Goal: Find specific page/section: Find specific page/section

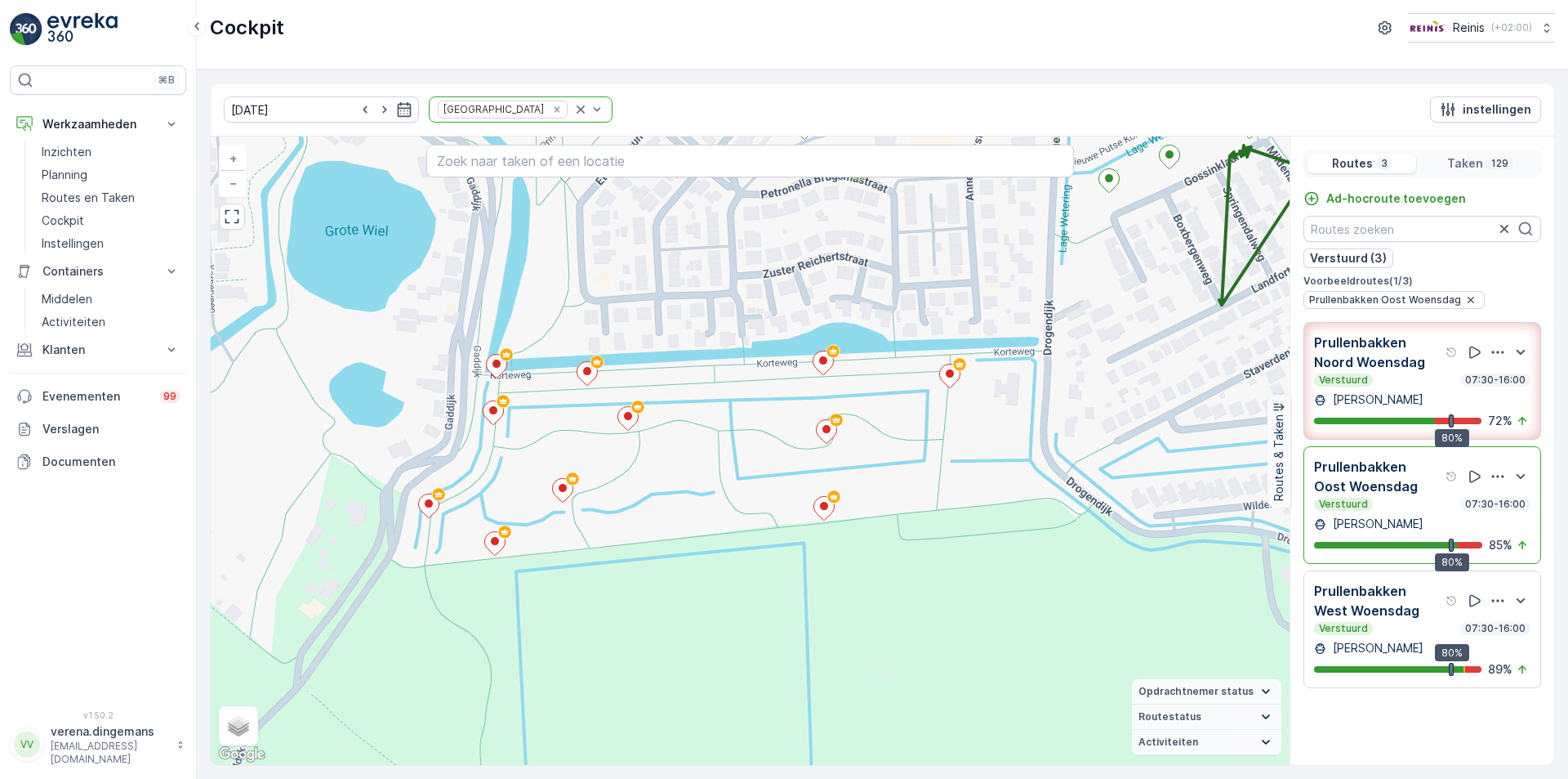
click at [1398, 485] on p "Prullenbakken Oost Woensdag" at bounding box center [1377, 477] width 129 height 40
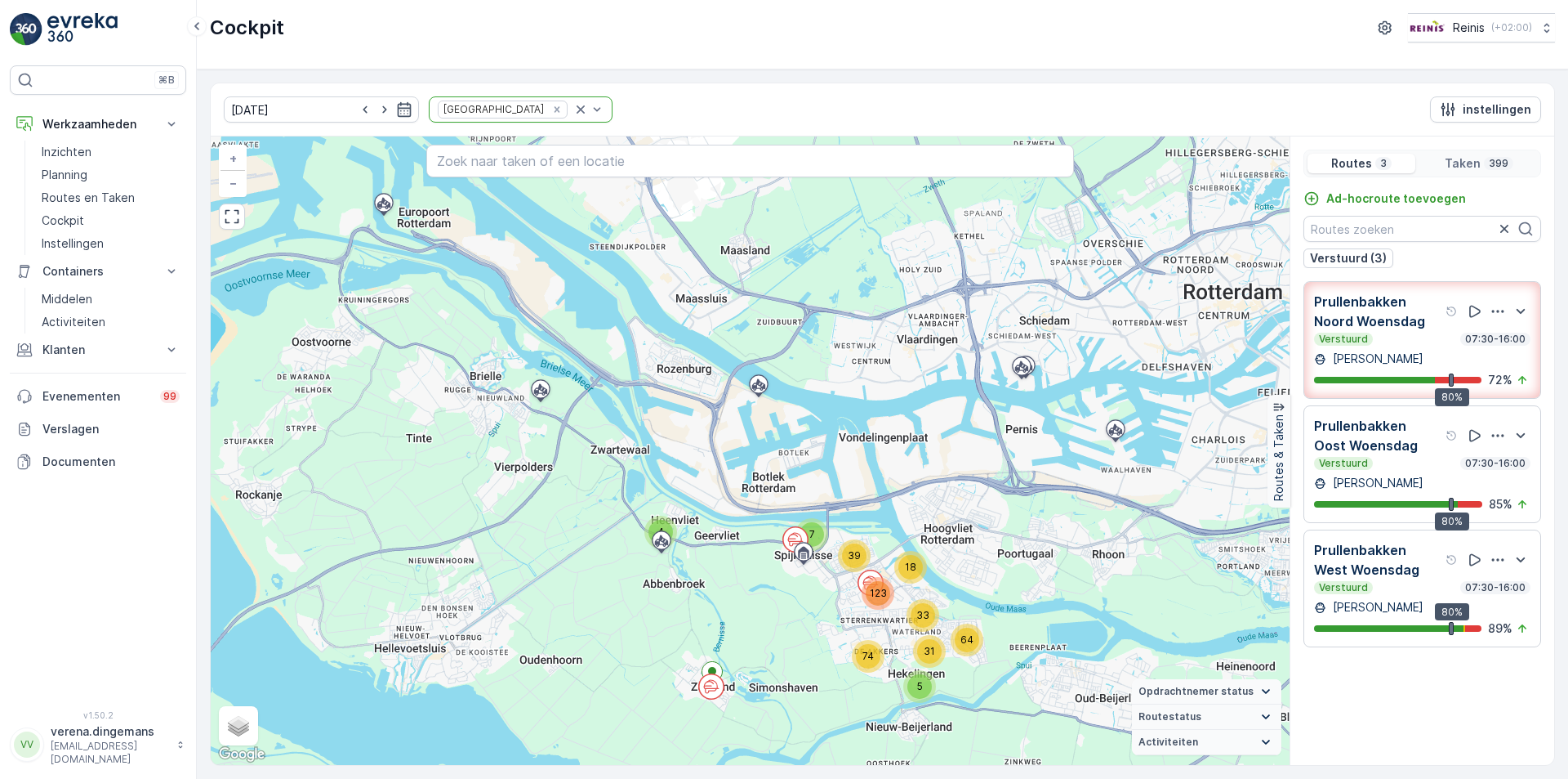
click at [1413, 460] on div "Verstuurd 07:30-16:00" at bounding box center [1421, 463] width 217 height 13
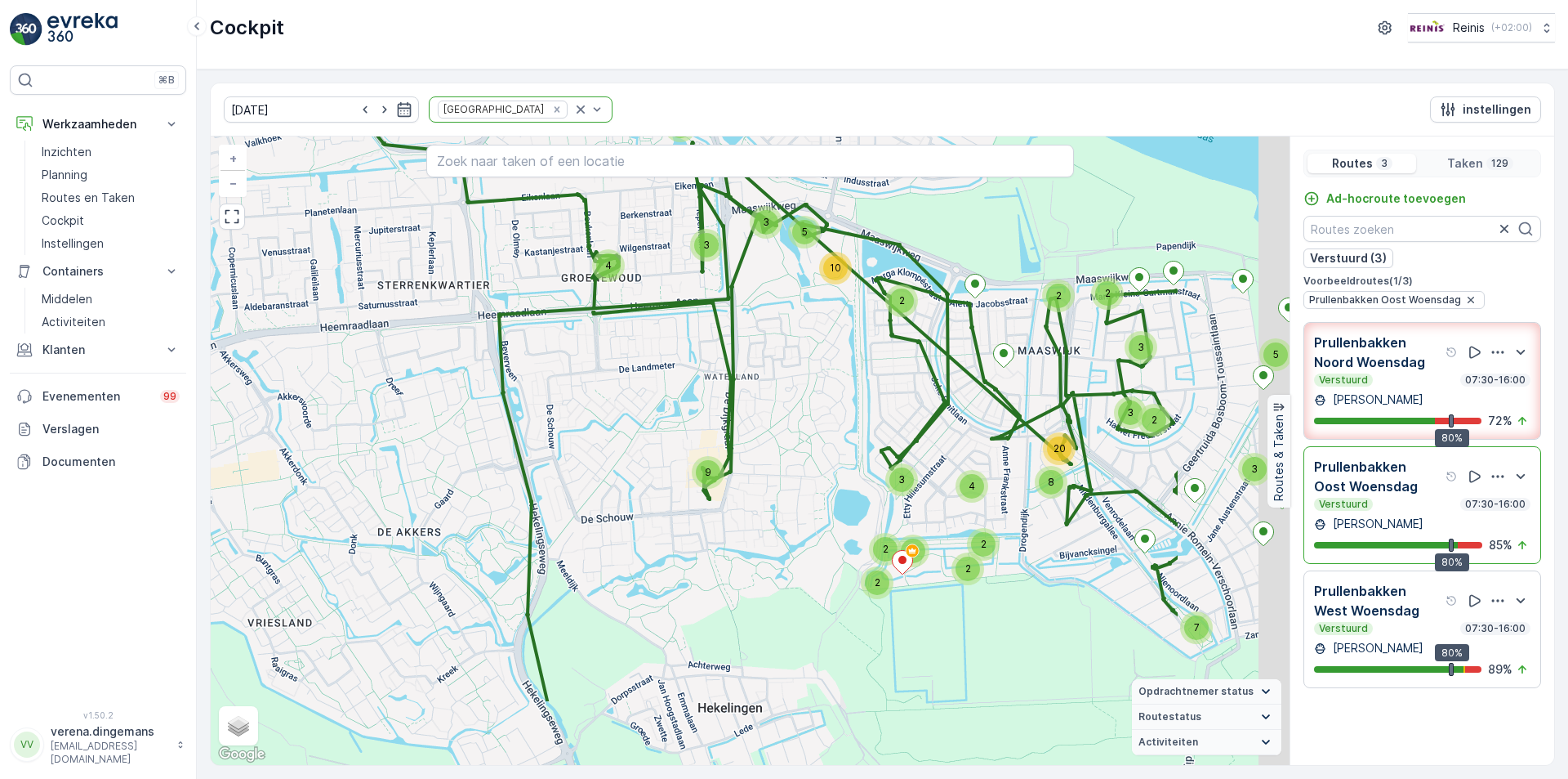
drag, startPoint x: 1127, startPoint y: 570, endPoint x: 876, endPoint y: 406, distance: 299.8
click at [876, 399] on div "4 7 3 5 2 2 3 8 20 2 3 2 4 3 4 5 3 10 9 3 4 2 2 2 2 2 + − Satelliet stappenplan…" at bounding box center [750, 451] width 1079 height 628
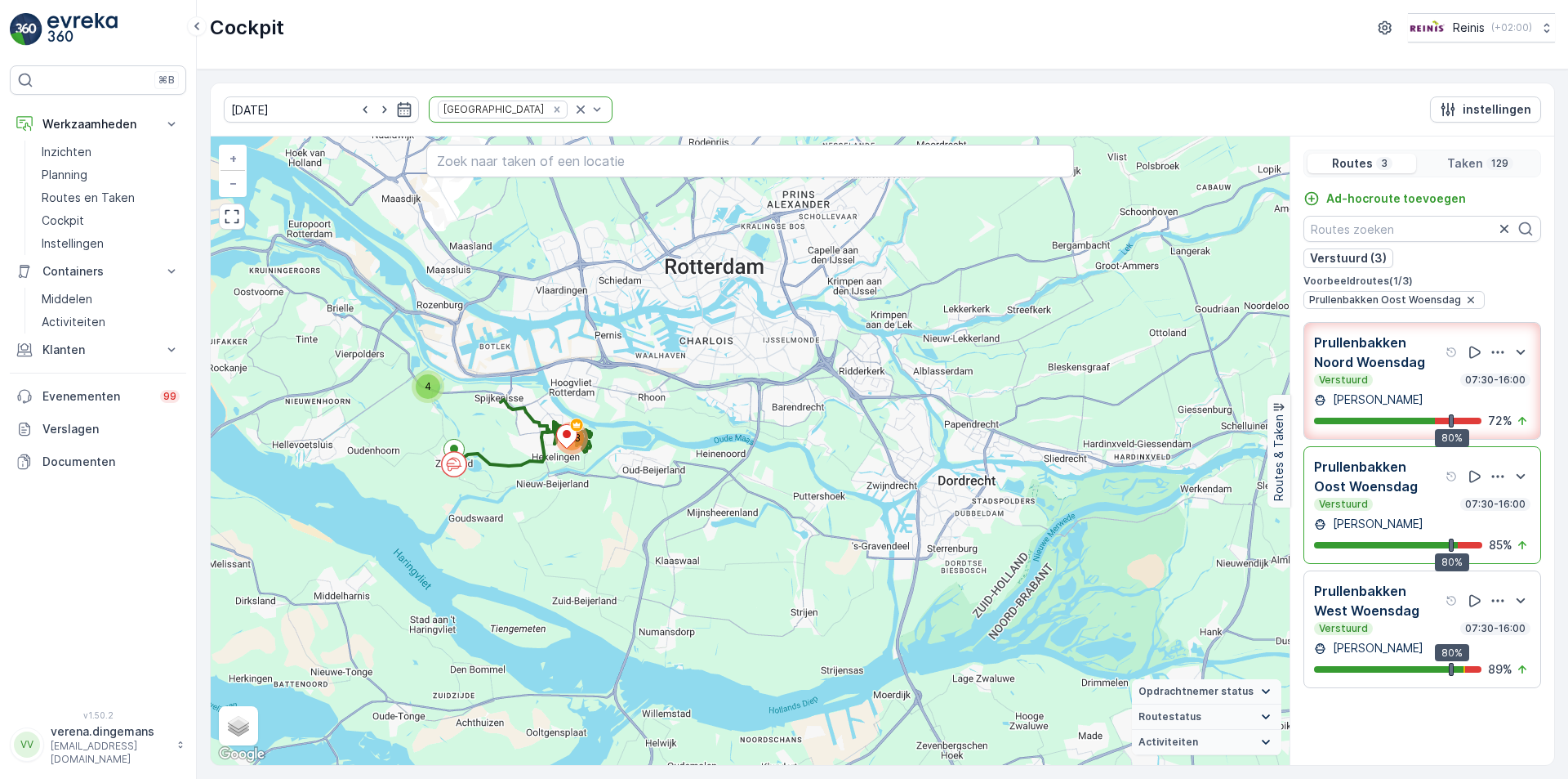
drag, startPoint x: 370, startPoint y: 393, endPoint x: 439, endPoint y: 416, distance: 72.7
click at [388, 430] on div "4 123 + − Satelliet stappenplan Terrein Hybride Leaflet Sneltoetsen Kaartgegeve…" at bounding box center [750, 451] width 1079 height 628
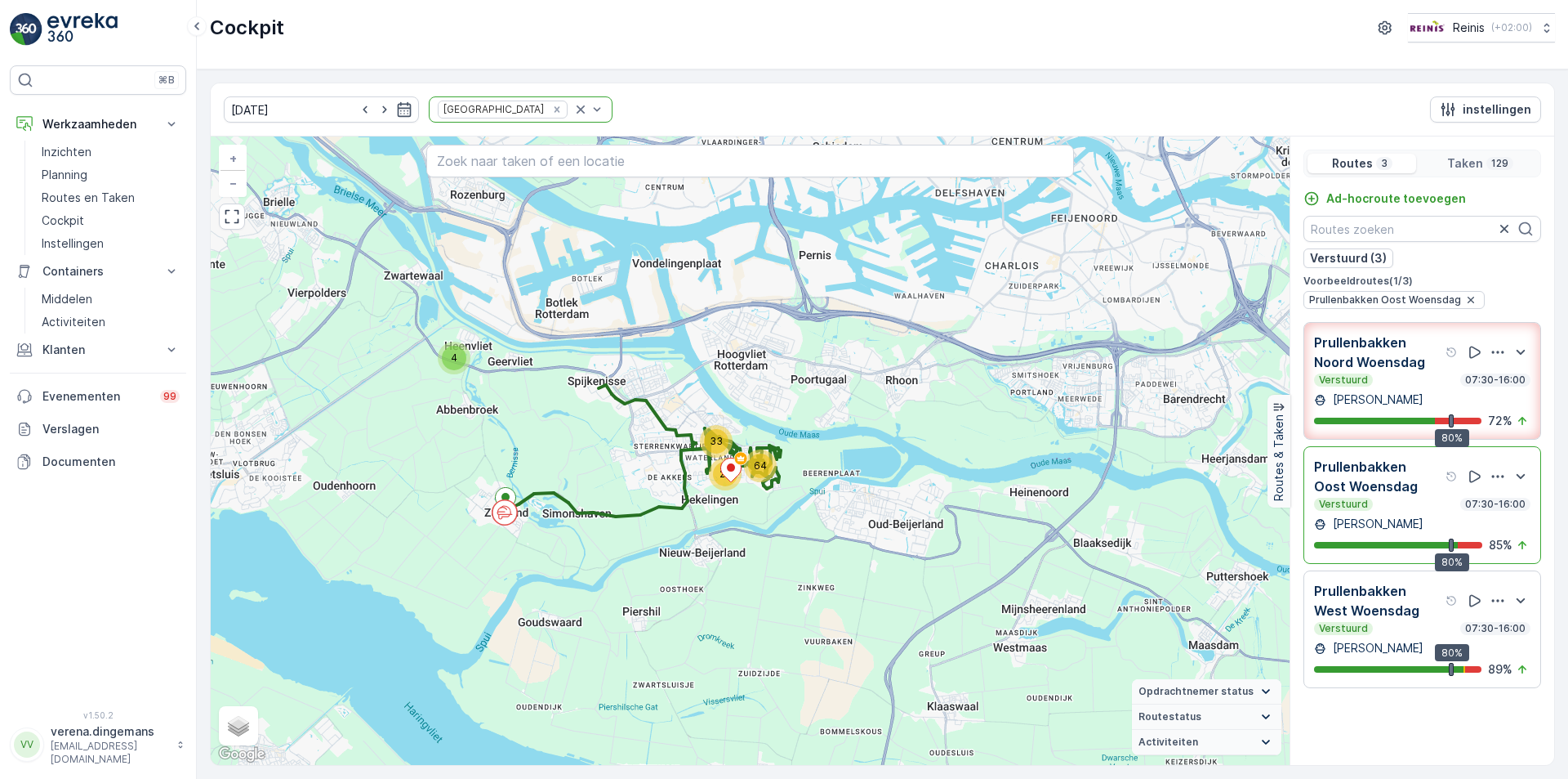
drag, startPoint x: 335, startPoint y: 315, endPoint x: 495, endPoint y: 392, distance: 177.6
click at [495, 392] on div "4 64 33 26 + − Satelliet stappenplan Terrein Hybride Leaflet Sneltoetsen Kaartg…" at bounding box center [750, 451] width 1079 height 628
click at [1381, 495] on p "Prullenbakken Oost Woensdag" at bounding box center [1377, 477] width 129 height 40
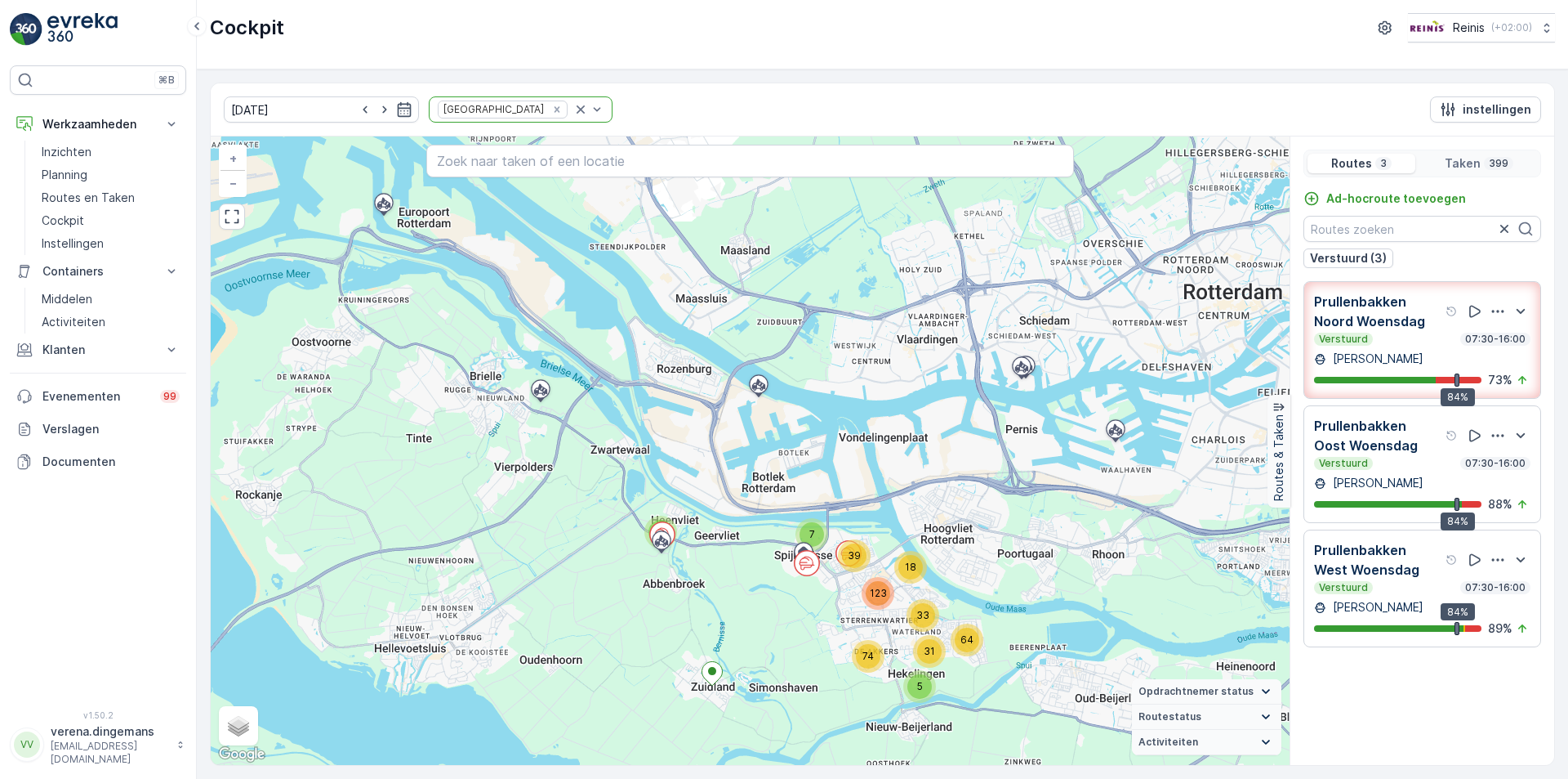
click at [1422, 473] on div "Prullenbakken Oost Woensdag Verstuurd 07:30-16:00 [PERSON_NAME] 84% 88 %" at bounding box center [1421, 463] width 217 height 96
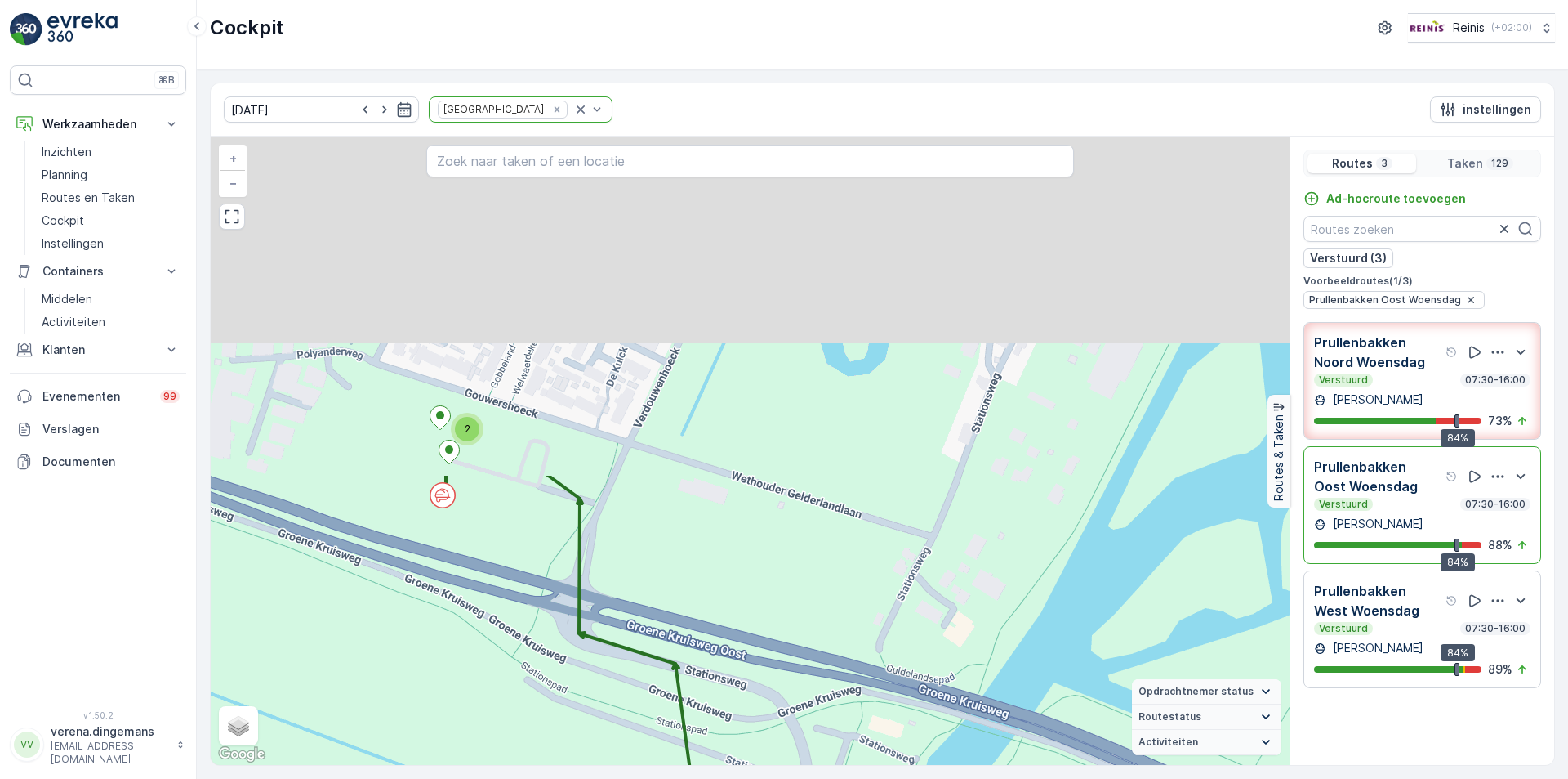
drag, startPoint x: 460, startPoint y: 227, endPoint x: 492, endPoint y: 640, distance: 414.2
click at [492, 640] on div "2 2 2 2 2 2 2 5 4 4 2 6 2 2 2 2 2 3 2 2 2 2 2 2 2 3 2 2 2 + − Satelliet stappen…" at bounding box center [750, 451] width 1079 height 628
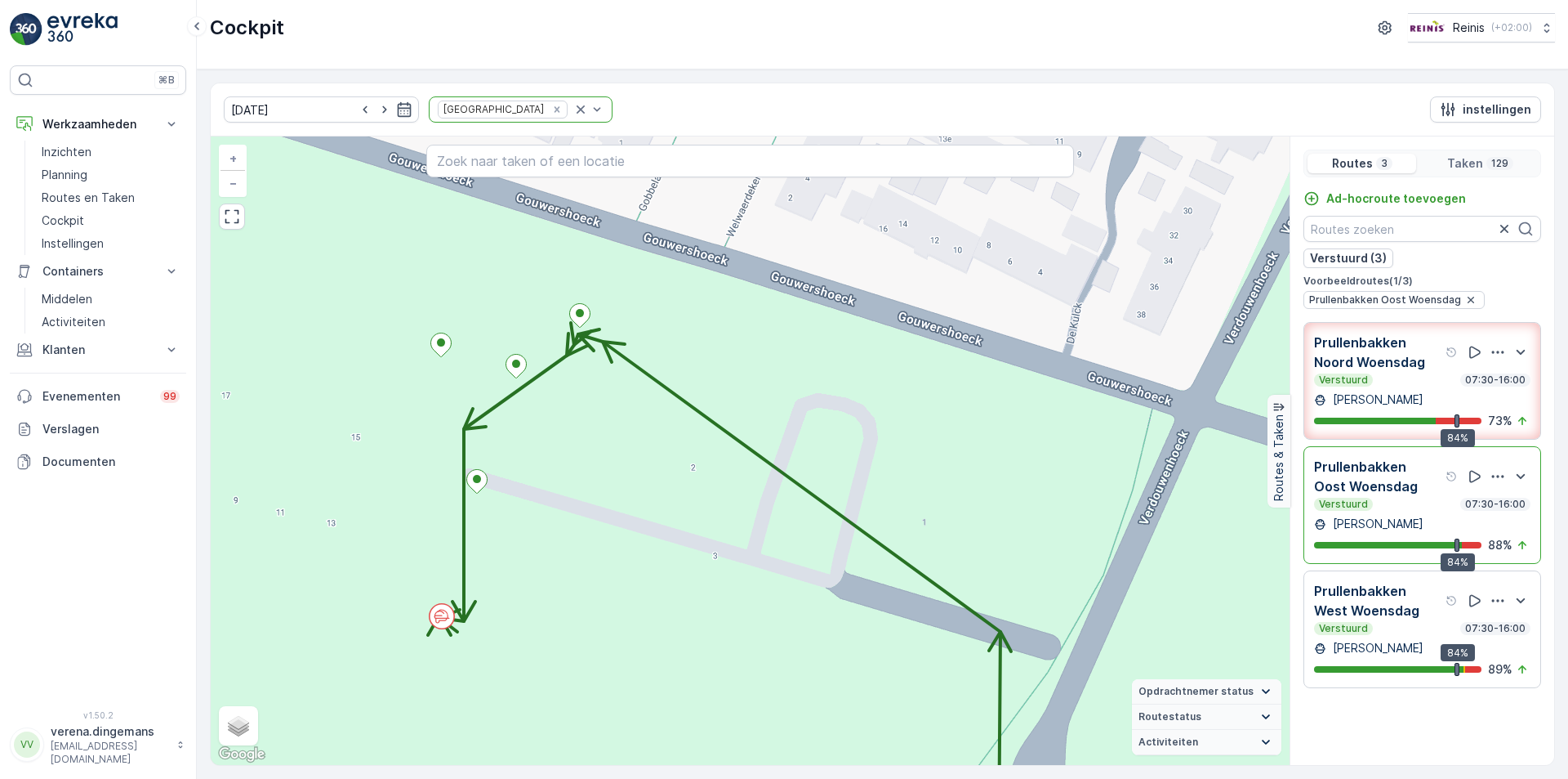
drag, startPoint x: 519, startPoint y: 313, endPoint x: 564, endPoint y: 487, distance: 179.7
click at [564, 487] on div "2 2 2 4 2 2 + − Satelliet stappenplan Terrein Hybride Leaflet Sneltoetsen Kaart…" at bounding box center [750, 451] width 1079 height 628
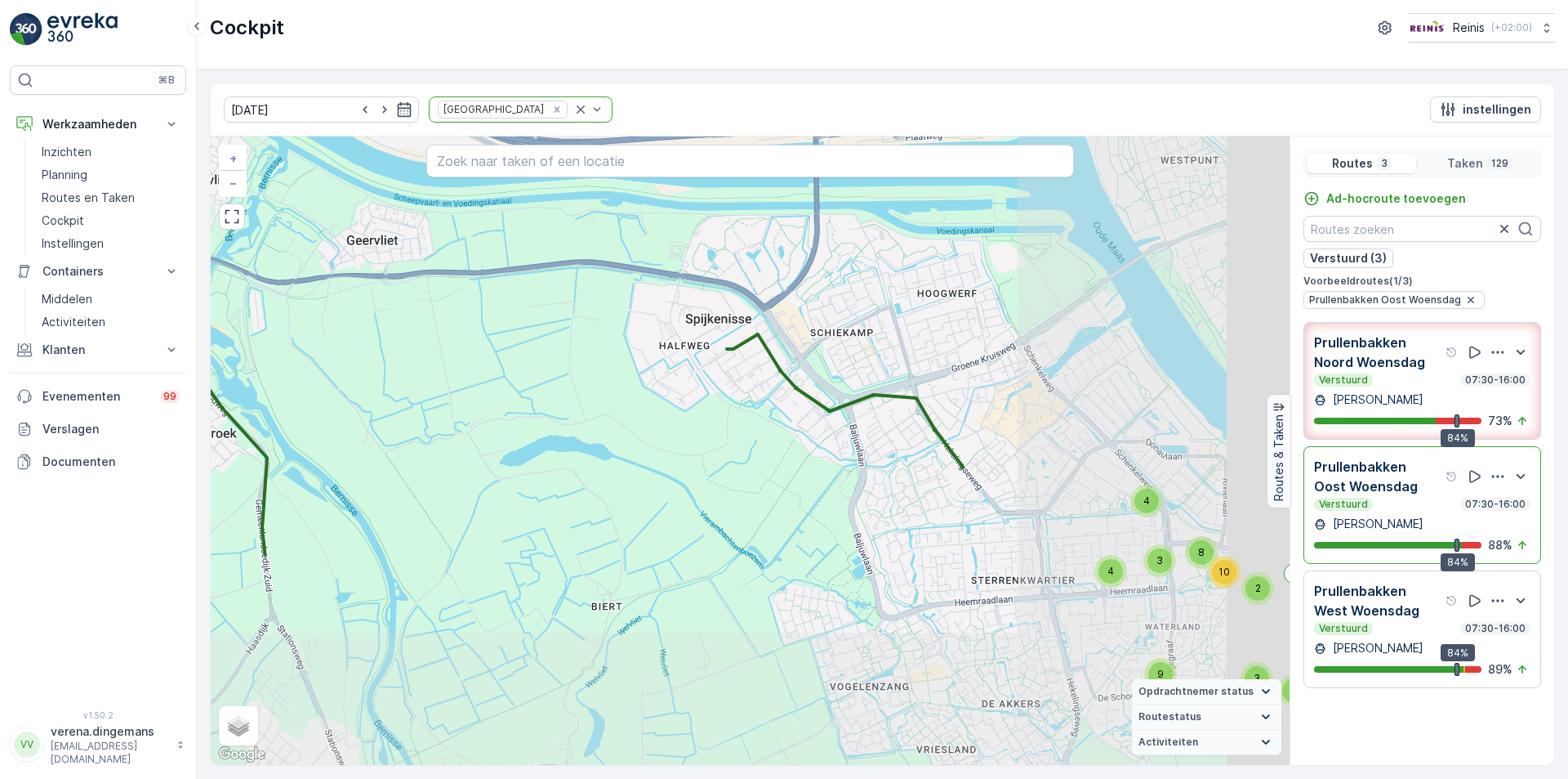
drag, startPoint x: 1029, startPoint y: 684, endPoint x: 579, endPoint y: 403, distance: 530.5
click at [579, 403] on div "4 7 2 5 6 2 5 28 7 2 4 3 4 8 10 9 3 6 8 + − Satelliet stappenplan Terrein Hybri…" at bounding box center [750, 451] width 1079 height 628
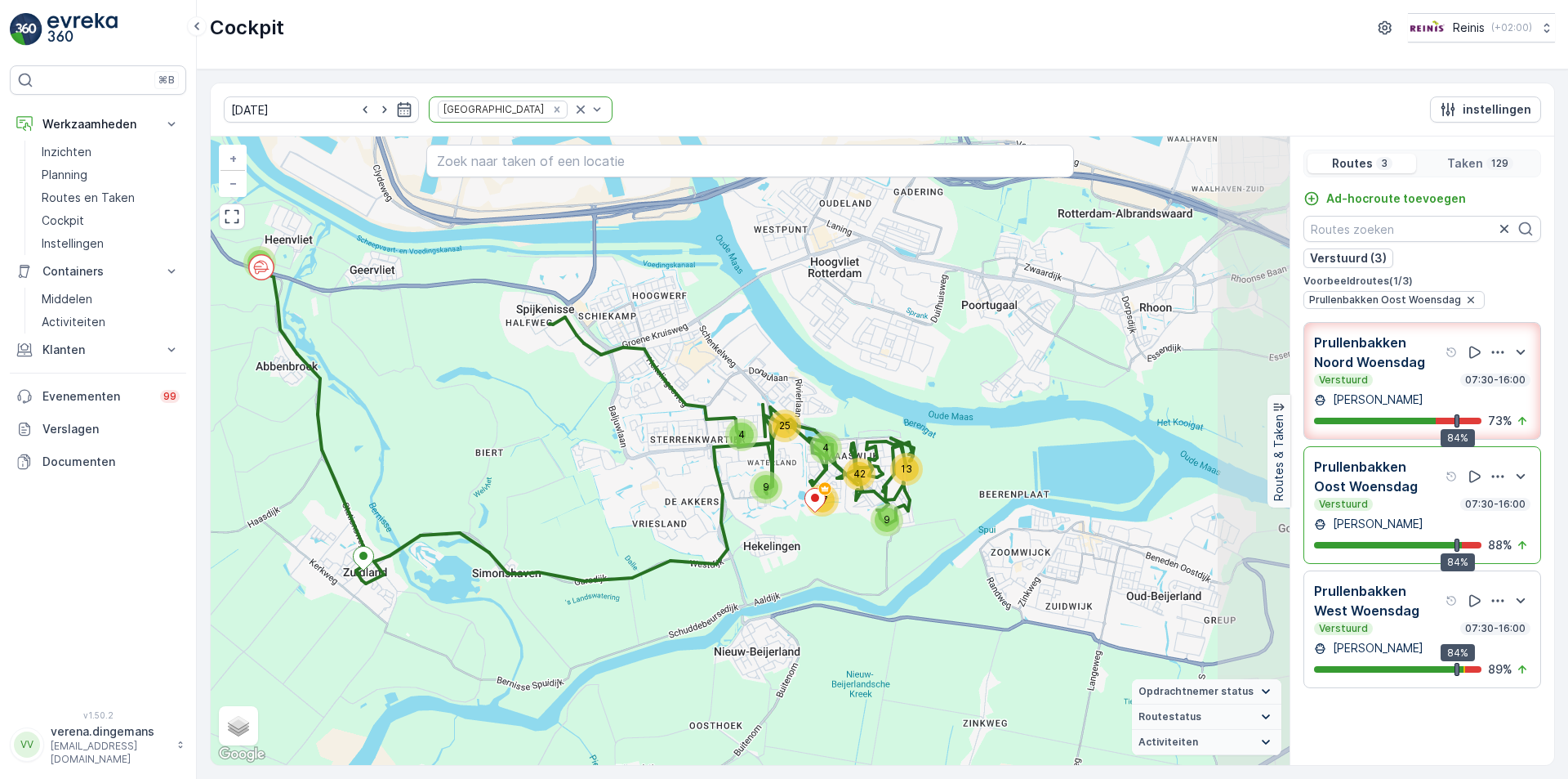
drag, startPoint x: 903, startPoint y: 613, endPoint x: 762, endPoint y: 541, distance: 158.3
click at [762, 541] on div "4 9 13 42 4 4 25 9 17 + − Satelliet stappenplan Terrein Hybride Leaflet Sneltoe…" at bounding box center [750, 451] width 1079 height 628
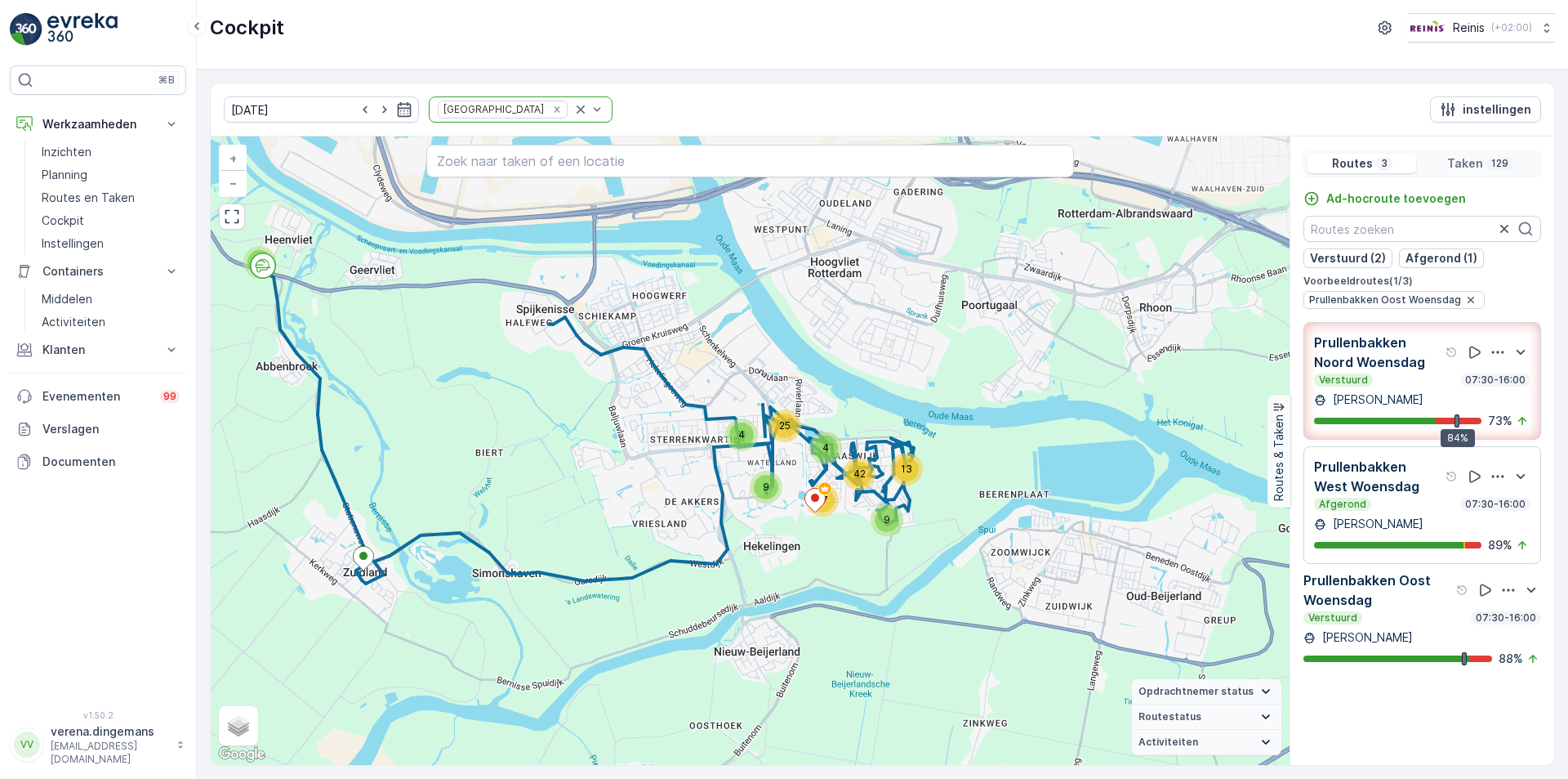
click at [1400, 709] on div "Ad-hocroute toevoegen Verstuurd (2) Afgerond (1) Voorbeeldroutes ( 1 / 3 ) Prul…" at bounding box center [1421, 471] width 263 height 561
click at [1389, 610] on p "Prullenbakken Oost Woensdag" at bounding box center [1377, 590] width 149 height 40
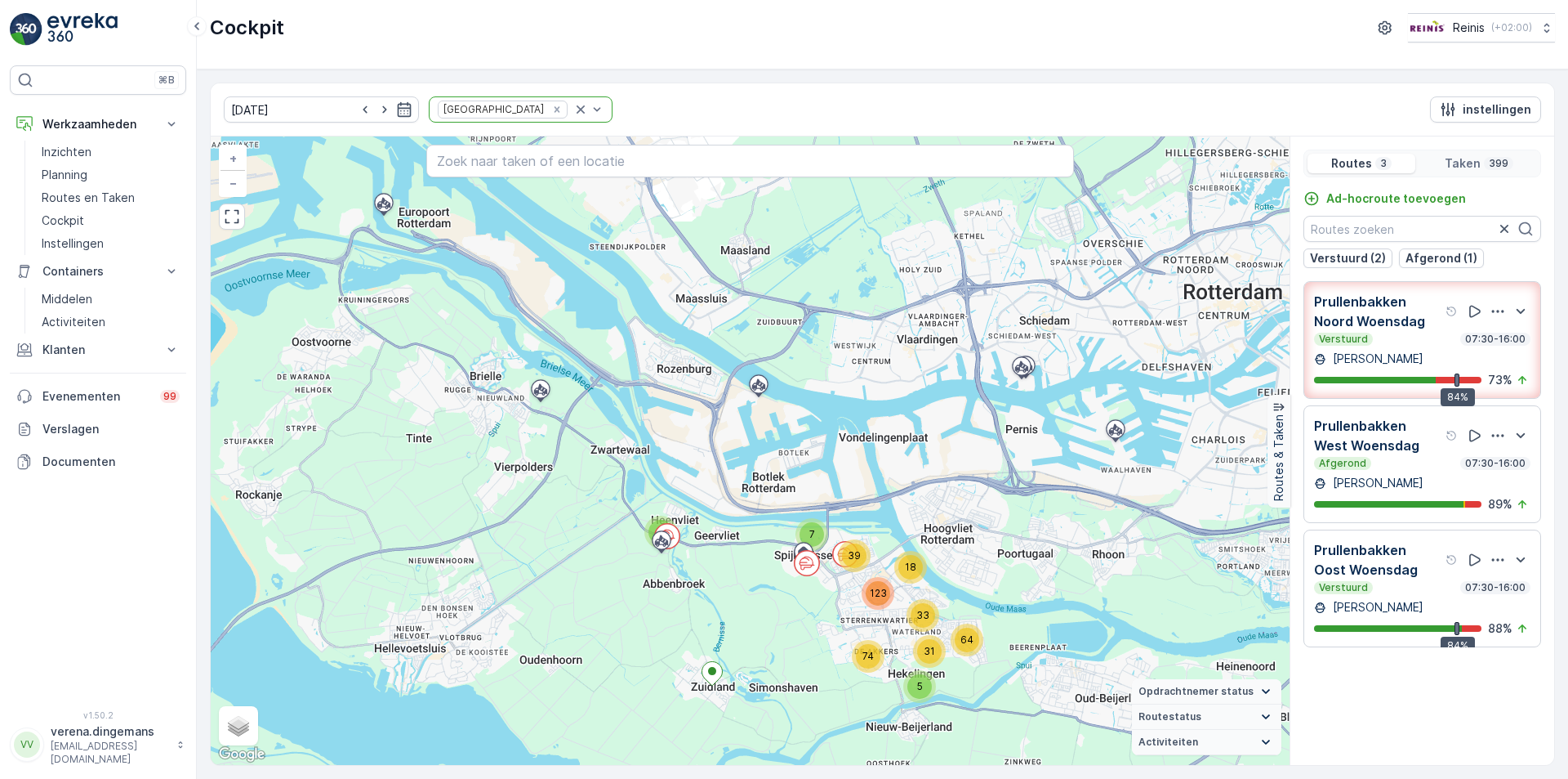
click at [1403, 479] on p "[PERSON_NAME]" at bounding box center [1376, 483] width 94 height 16
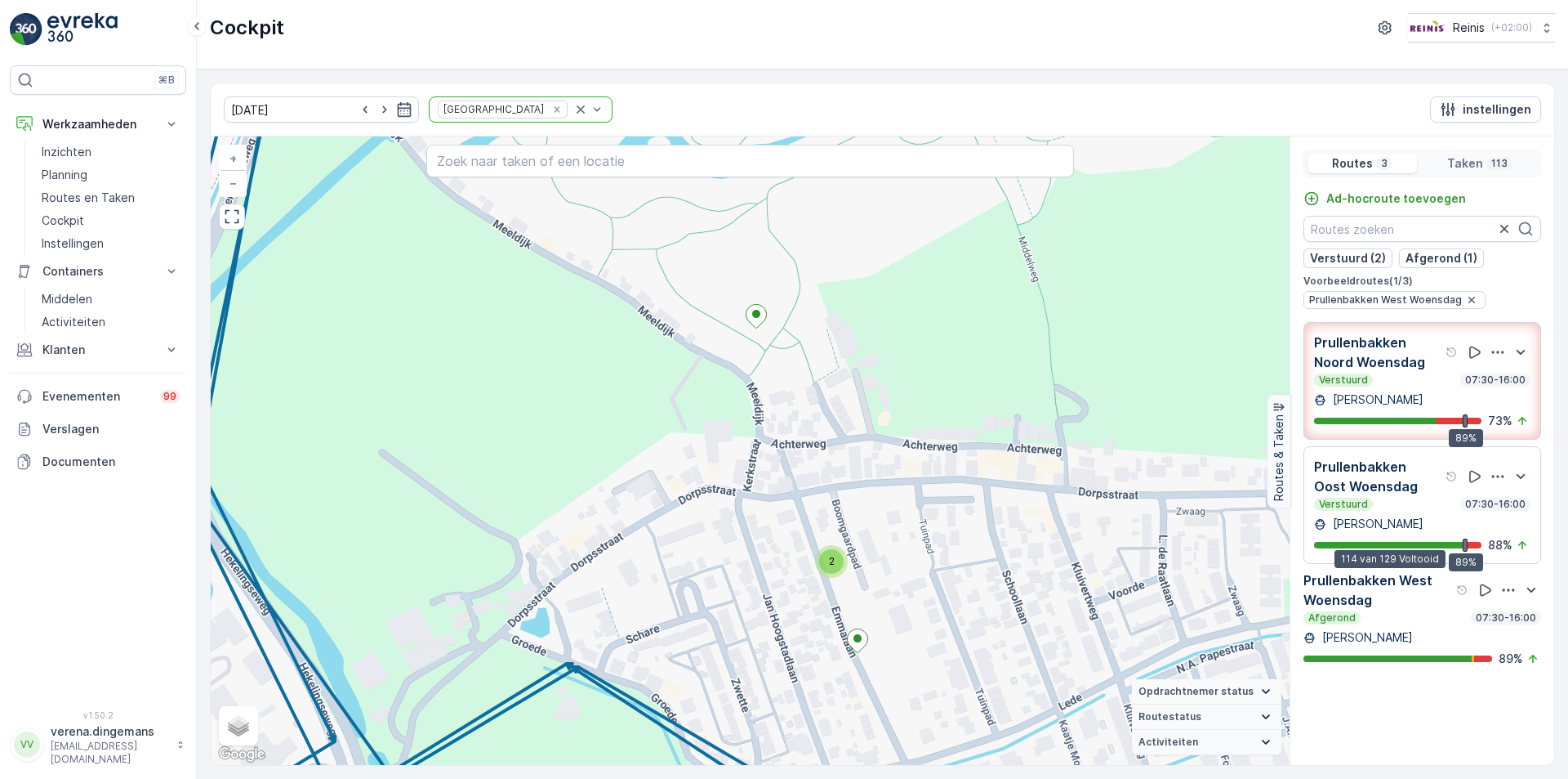
click at [1405, 544] on div at bounding box center [1387, 544] width 147 height 6
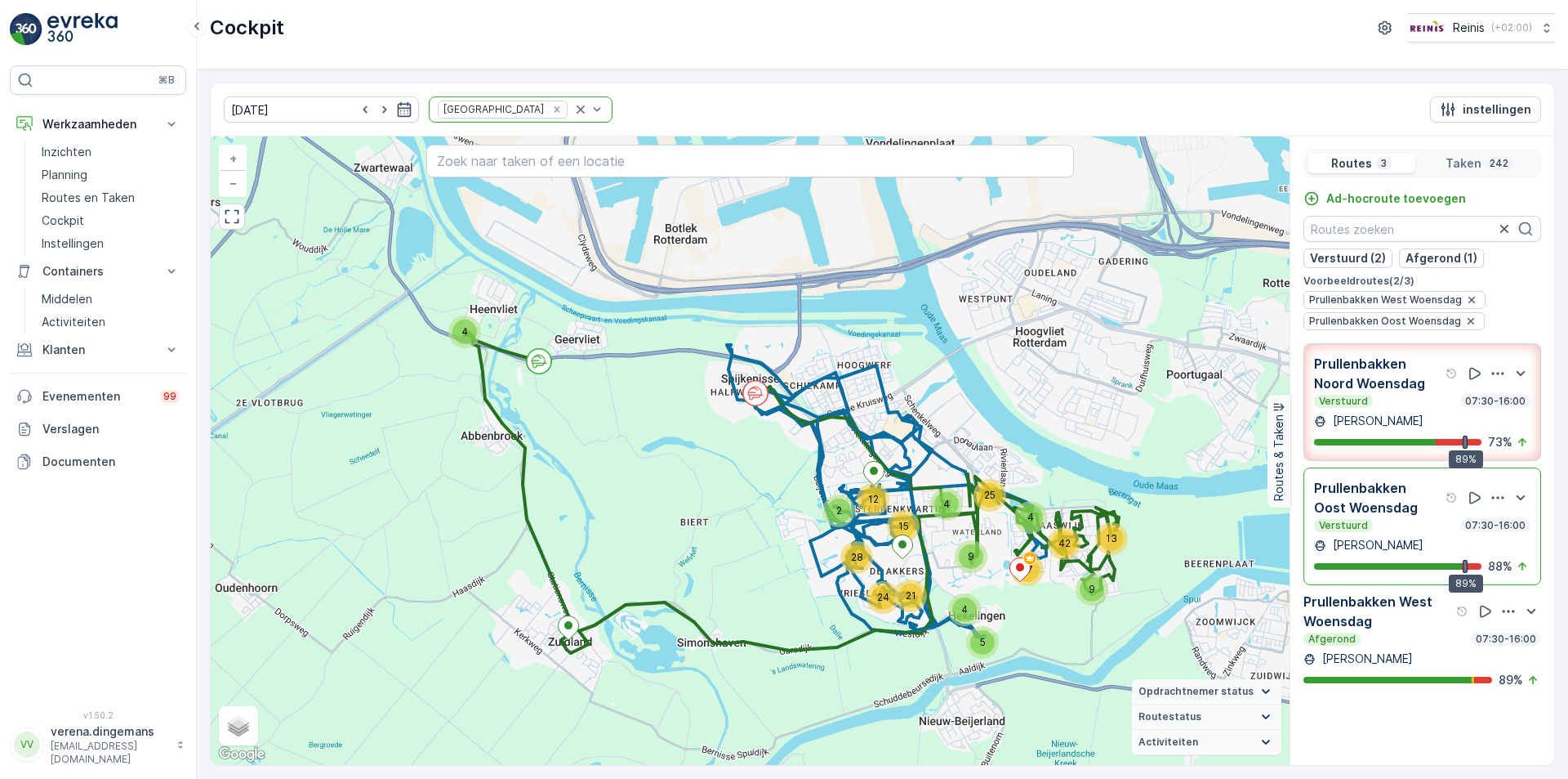
click at [1419, 519] on div "Verstuurd 07:30-16:00" at bounding box center [1421, 525] width 217 height 13
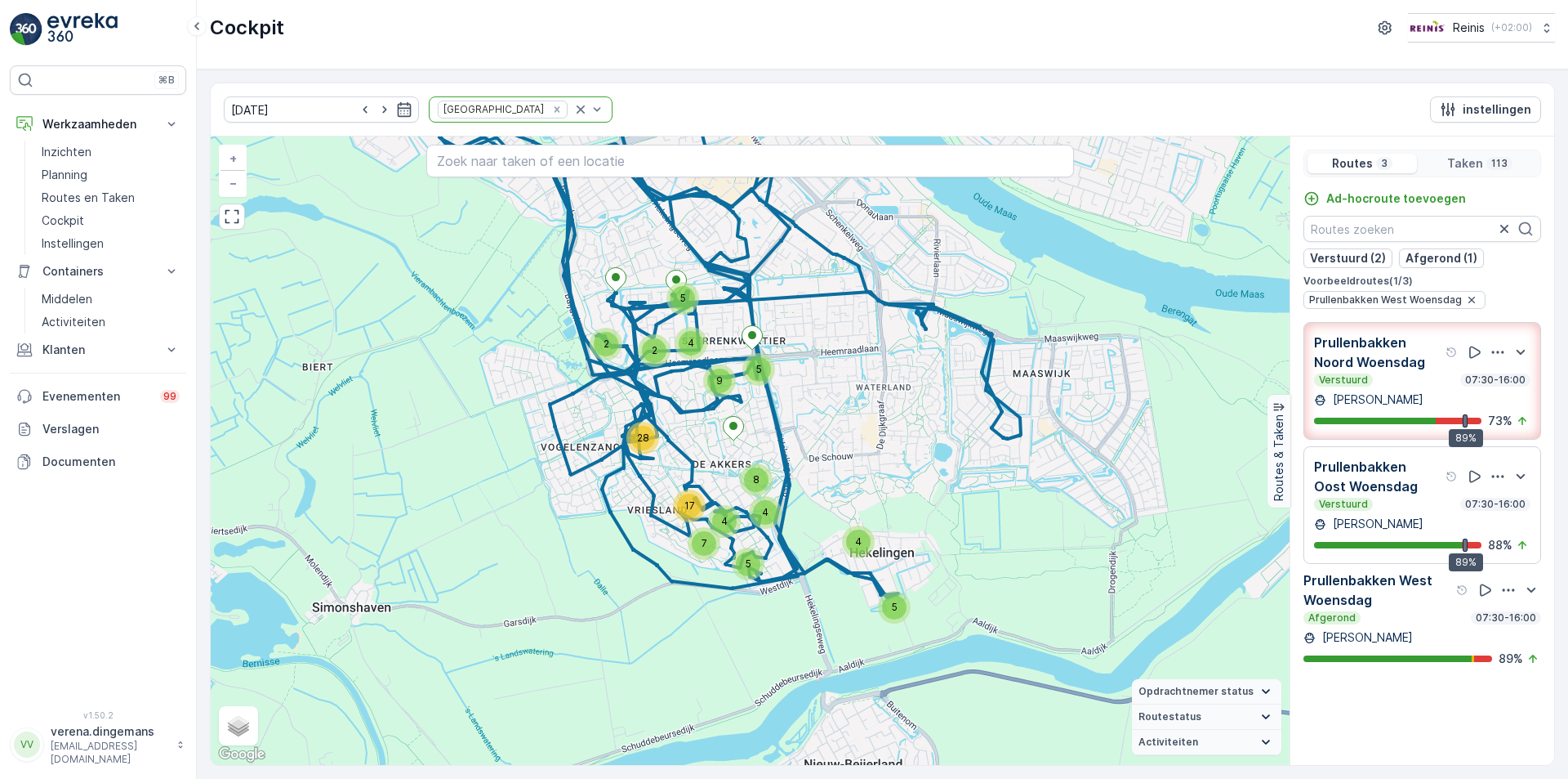
click at [1418, 501] on div "Verstuurd 07:30-16:00" at bounding box center [1421, 504] width 217 height 13
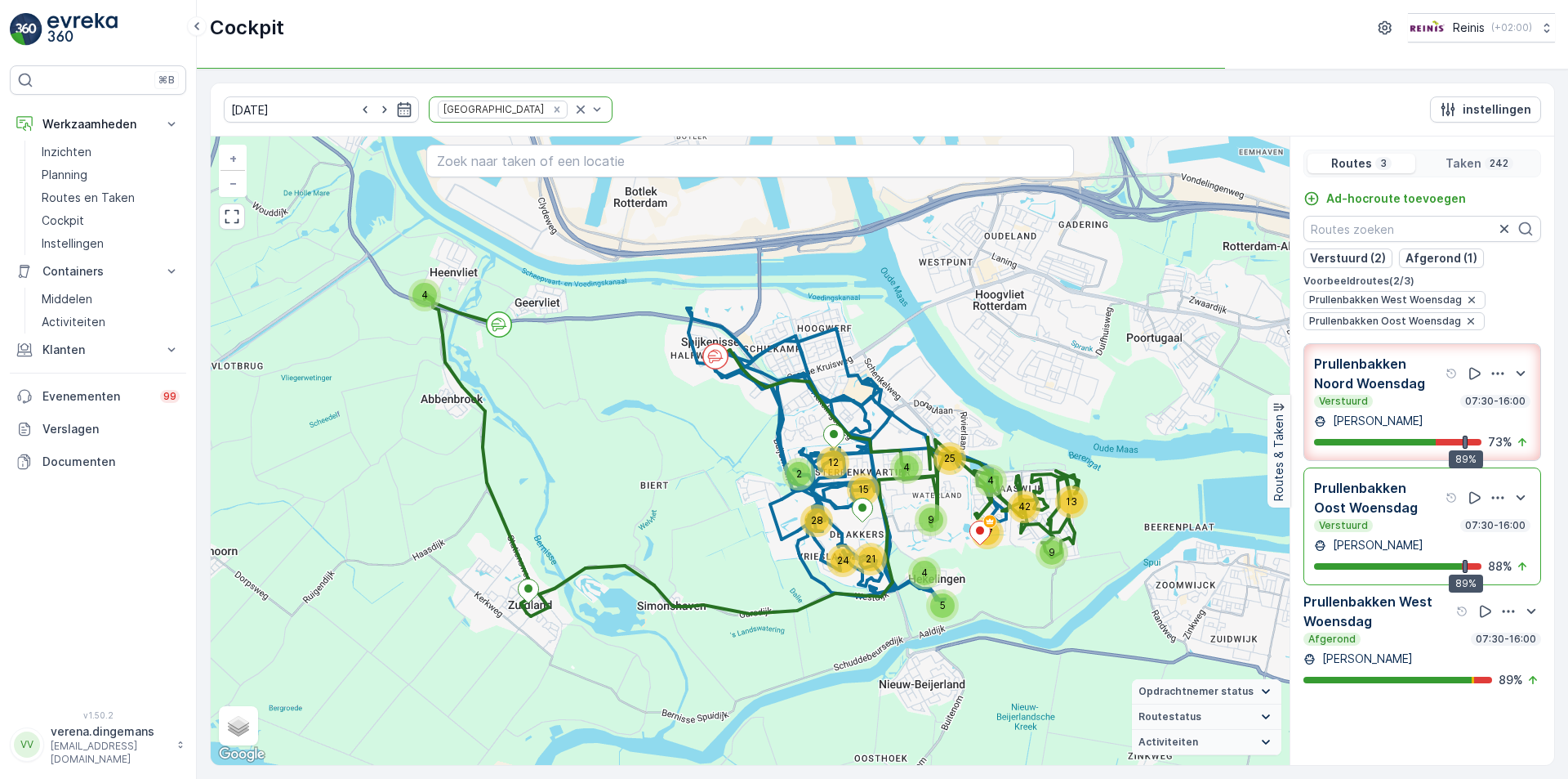
click at [1418, 501] on p "Prullenbakken Oost Woensdag" at bounding box center [1377, 497] width 129 height 40
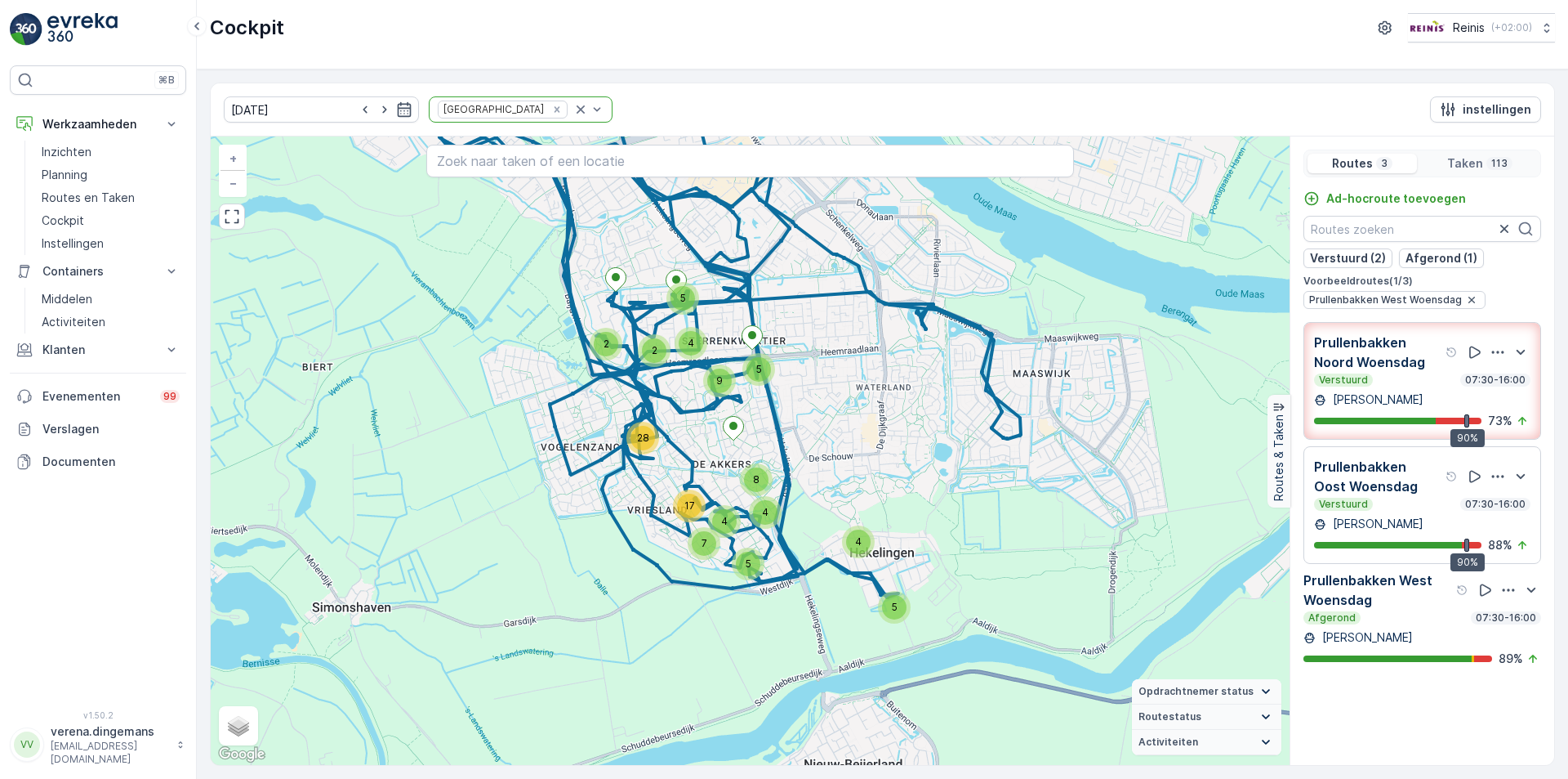
click at [1388, 476] on p "Prullenbakken Oost Woensdag" at bounding box center [1377, 477] width 129 height 40
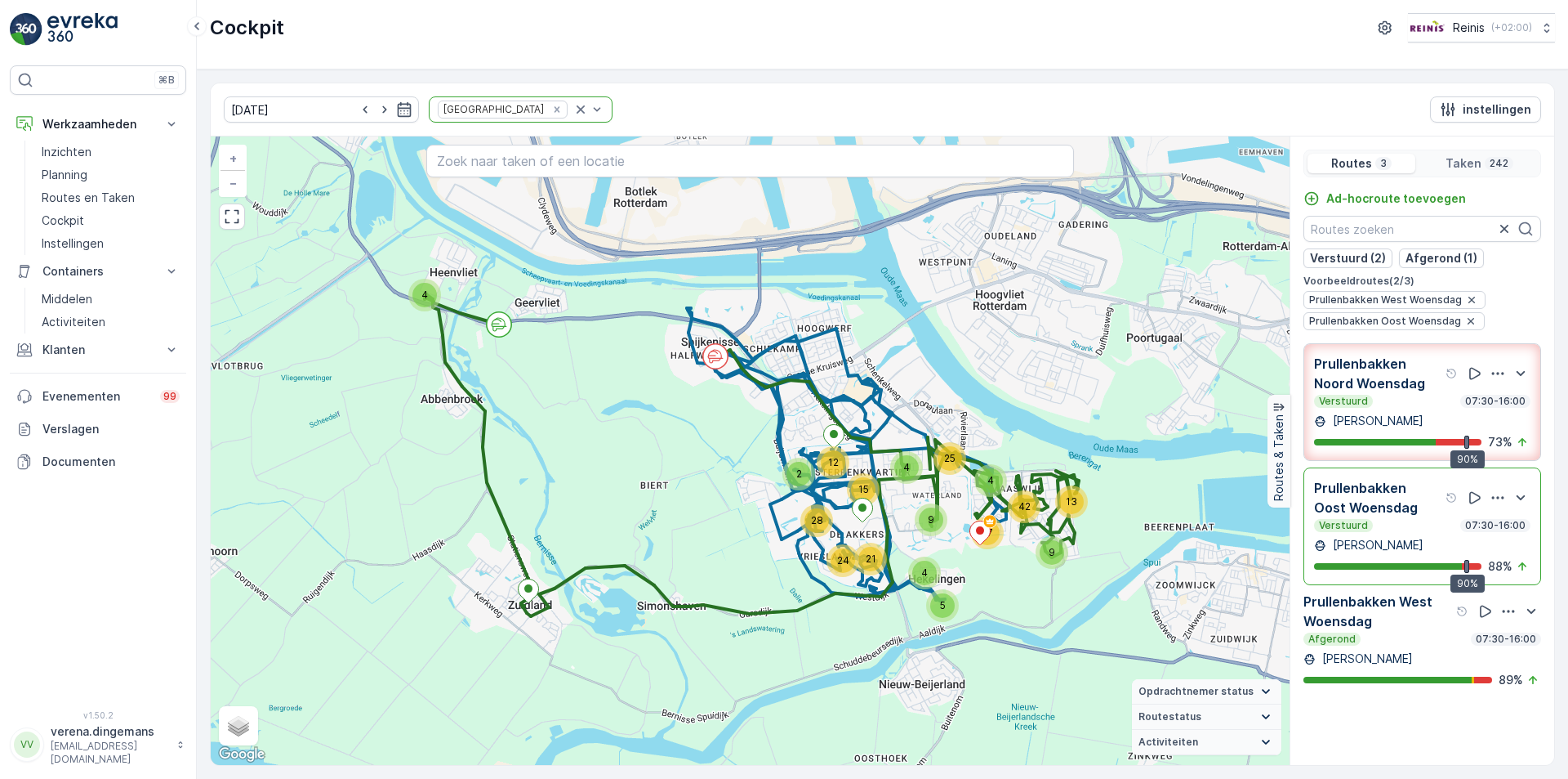
click at [1388, 476] on div "Prullenbakken Oost Woensdag Verstuurd 07:30-16:00 [PERSON_NAME] 90% 88 %" at bounding box center [1421, 525] width 237 height 118
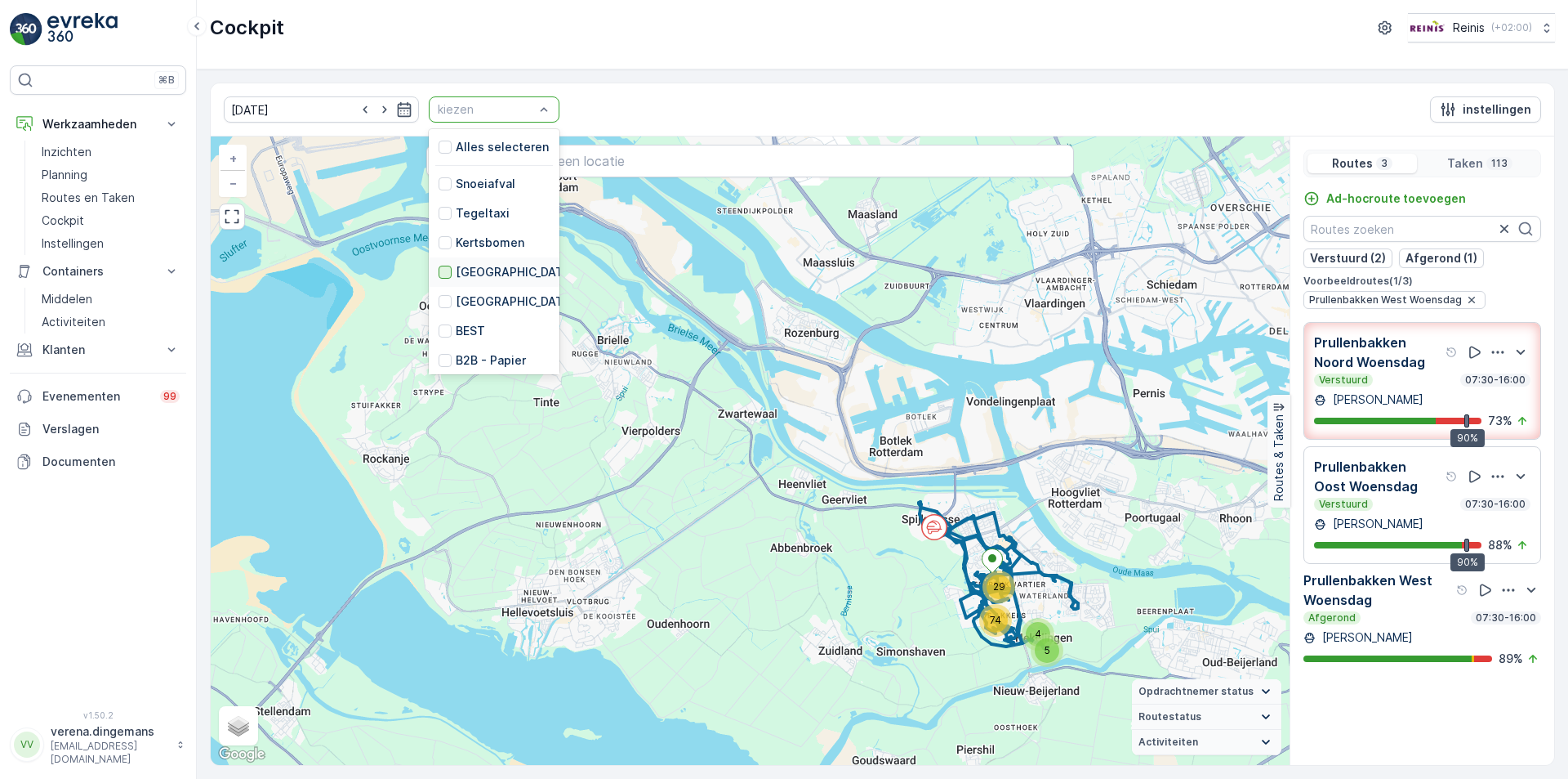
click at [439, 275] on div at bounding box center [445, 272] width 13 height 13
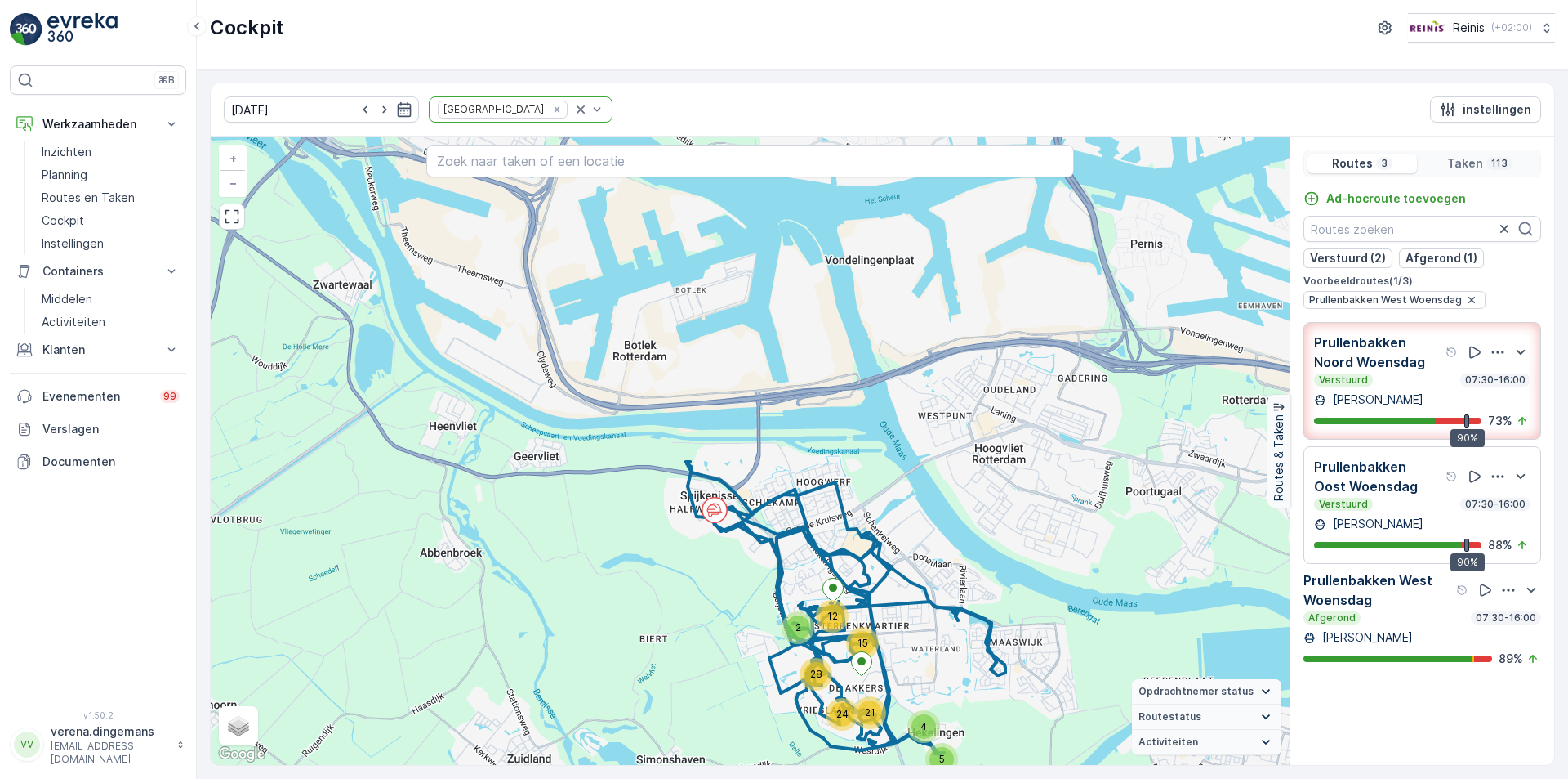
click at [1409, 512] on div "Prullenbakken Oost Woensdag Verstuurd 07:30-16:00 [PERSON_NAME] 90% 88 %" at bounding box center [1421, 505] width 217 height 96
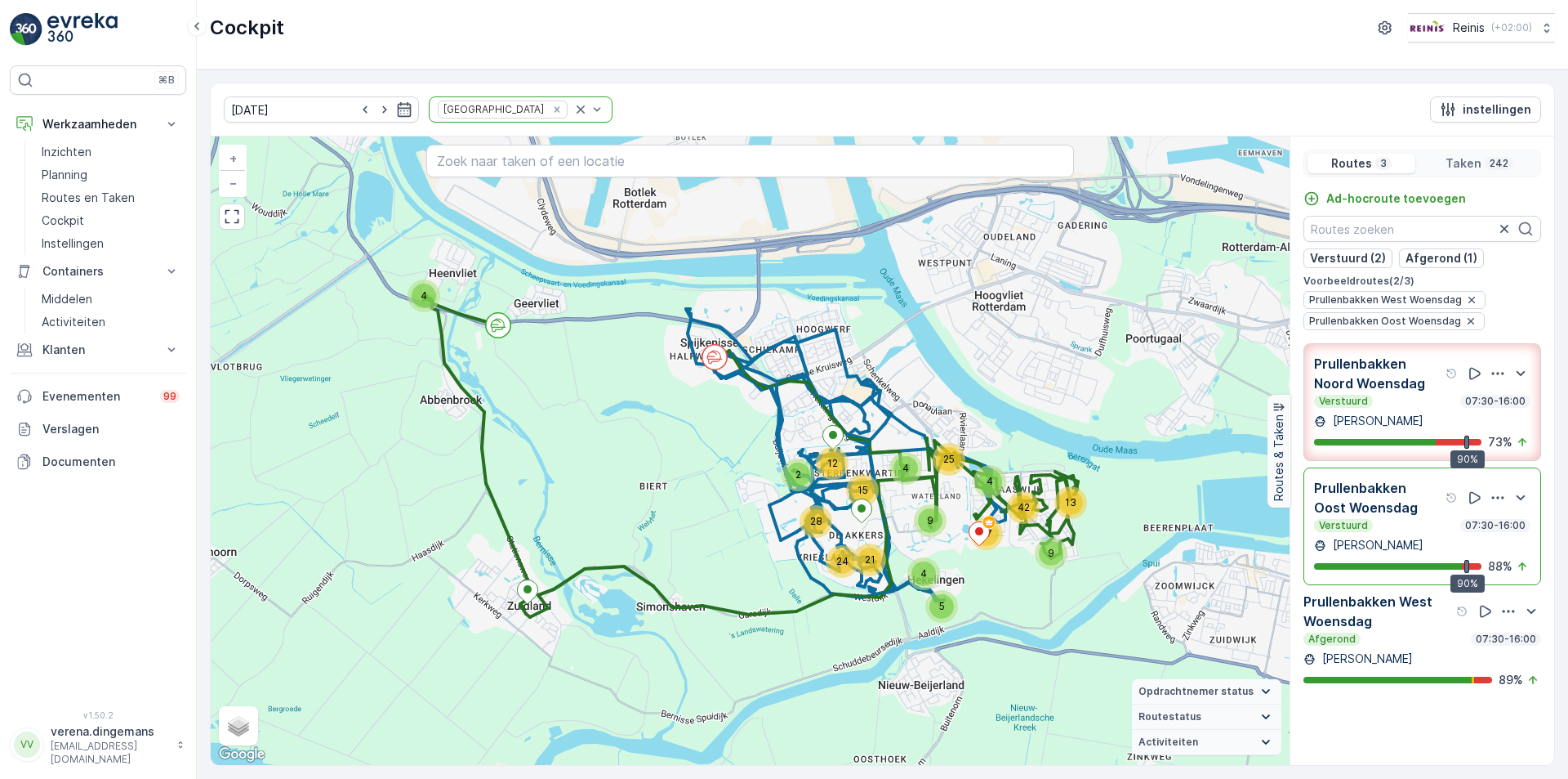
click at [1394, 415] on p "[PERSON_NAME]" at bounding box center [1376, 421] width 94 height 16
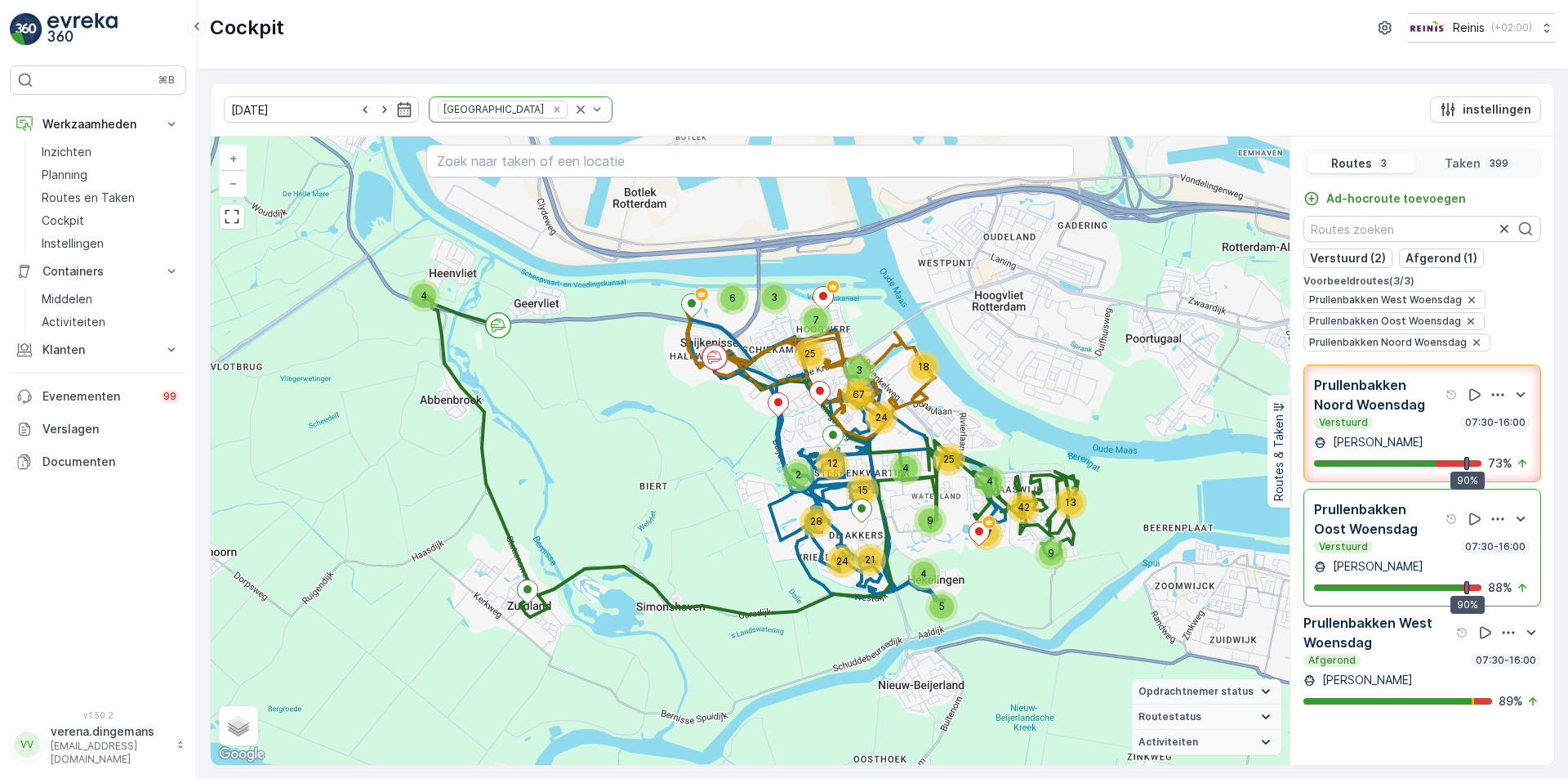
click at [1389, 430] on div "Prullenbakken Noord Woensdag Verstuurd 07:30-16:00 [PERSON_NAME] 90% 73 %" at bounding box center [1421, 423] width 217 height 96
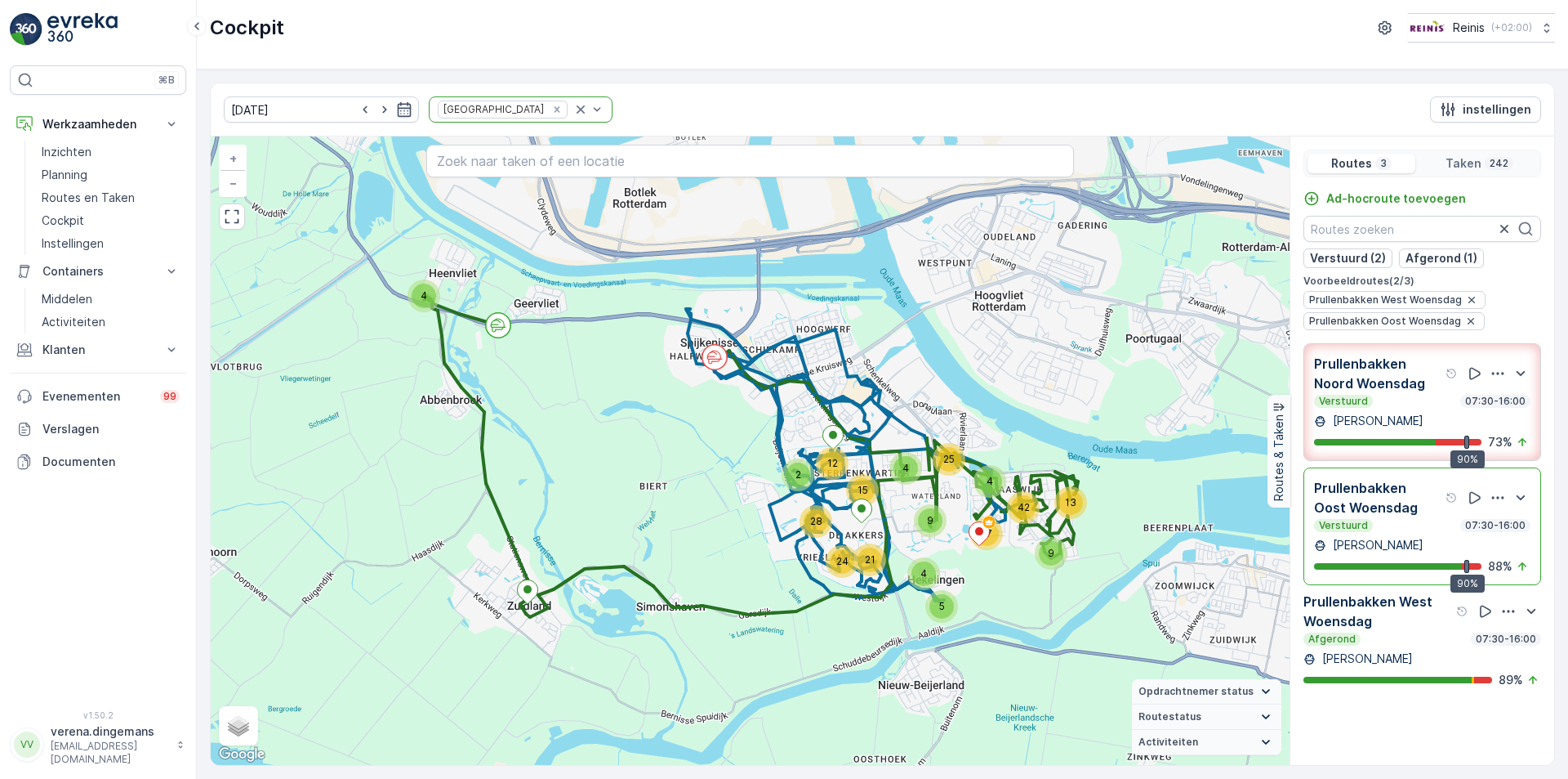
click at [1389, 430] on div "Prullenbakken Noord Woensdag Verstuurd 07:30-16:00 [PERSON_NAME] 90% 73 %" at bounding box center [1421, 401] width 217 height 96
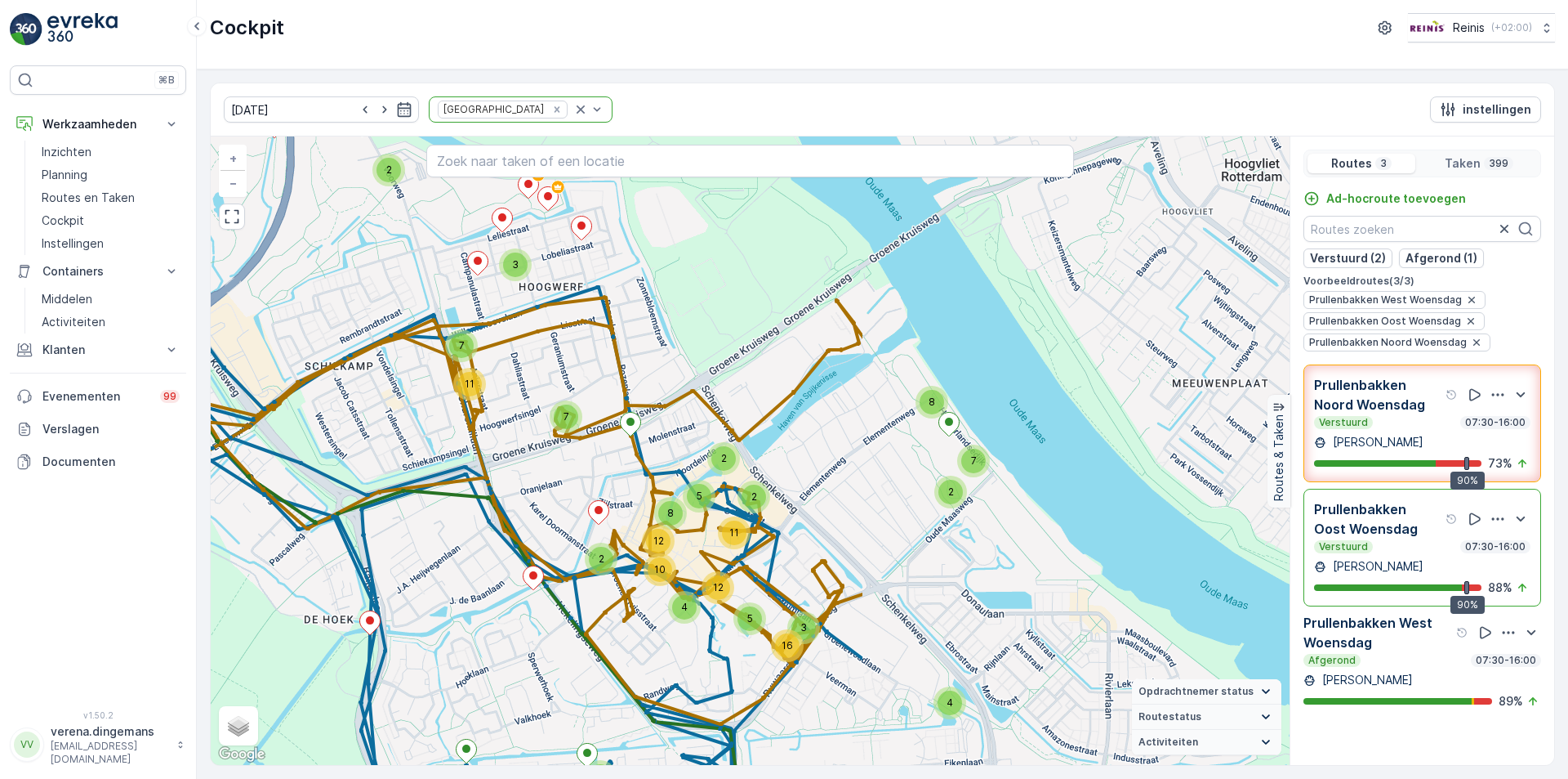
drag, startPoint x: 1123, startPoint y: 467, endPoint x: 587, endPoint y: 613, distance: 555.5
click at [587, 613] on div "4 2 7 8 2 4 2 7 11 7 2 3 4 2 3 4 7 3 2 2 3 4 2 6 4 2 5 17 5 3 16 2 2 11 5 8 4 1…" at bounding box center [750, 451] width 1079 height 628
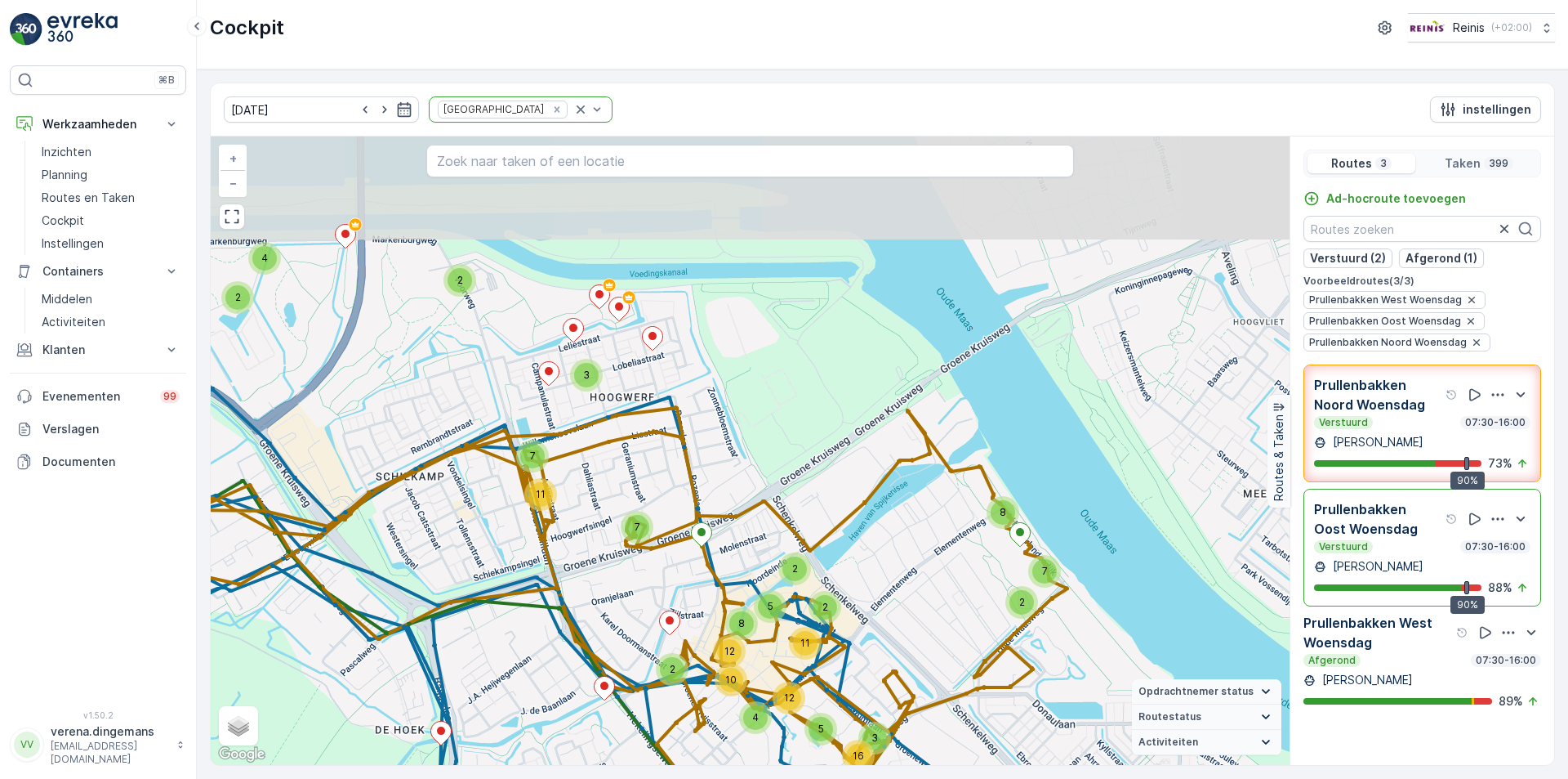
drag, startPoint x: 777, startPoint y: 335, endPoint x: 849, endPoint y: 443, distance: 129.8
click at [849, 443] on div "4 2 7 8 2 4 2 7 11 7 2 3 4 2 3 4 7 3 2 2 3 4 2 6 4 2 5 17 5 3 16 2 2 11 5 8 4 1…" at bounding box center [750, 451] width 1079 height 628
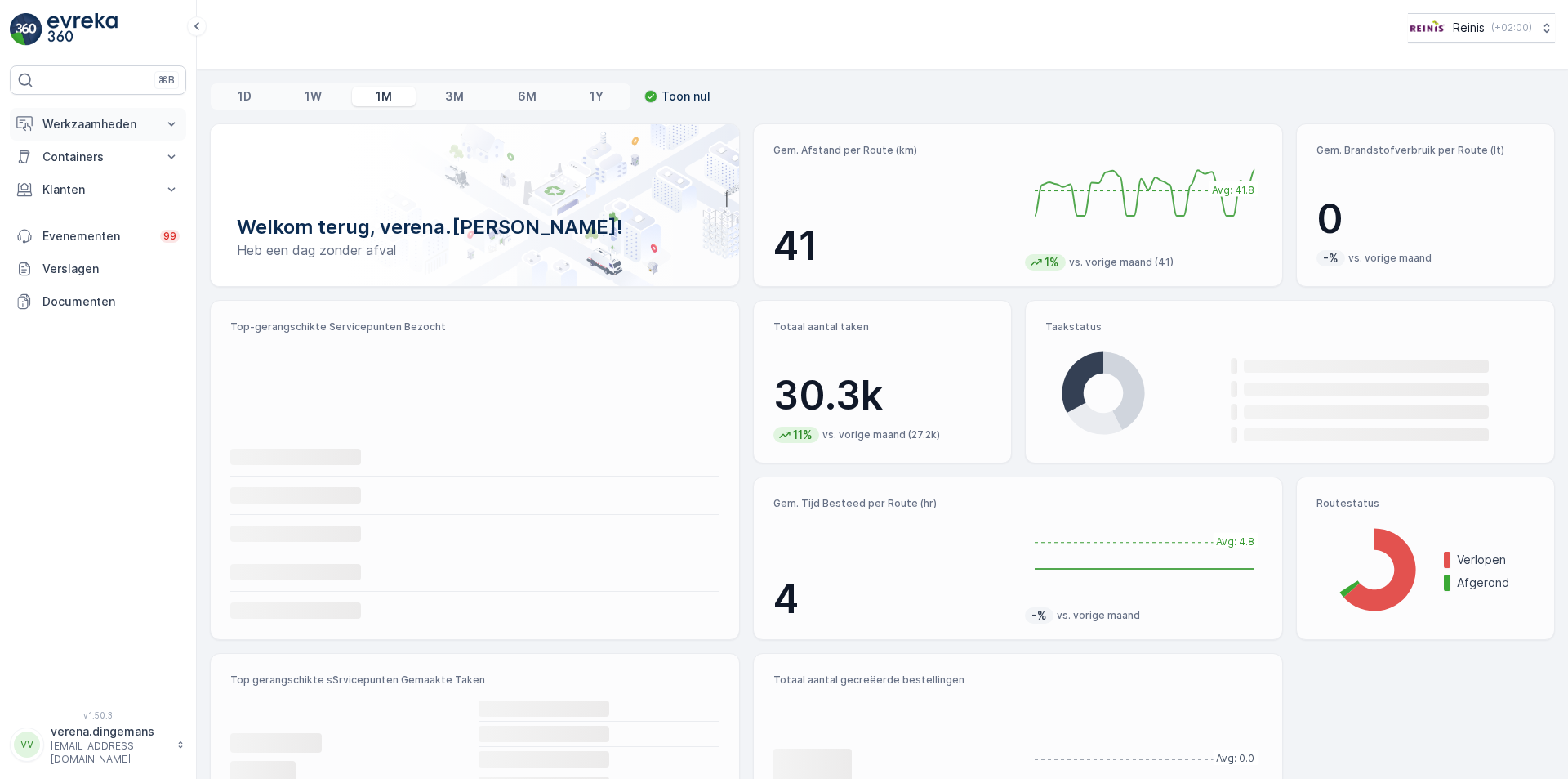
click at [102, 115] on button "Werkzaamheden" at bounding box center [98, 124] width 176 height 32
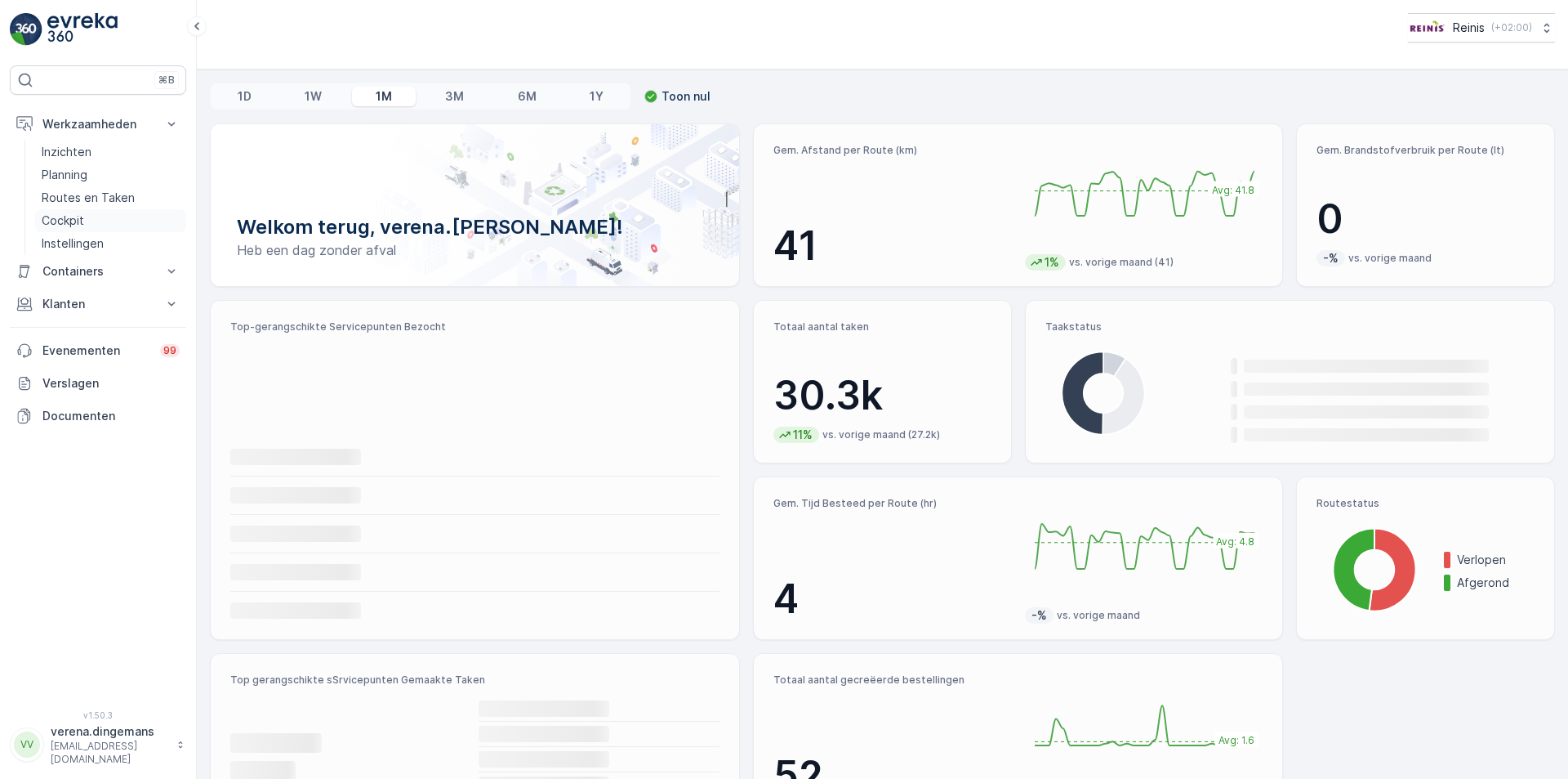
click at [74, 223] on p "Cockpit" at bounding box center [62, 220] width 42 height 16
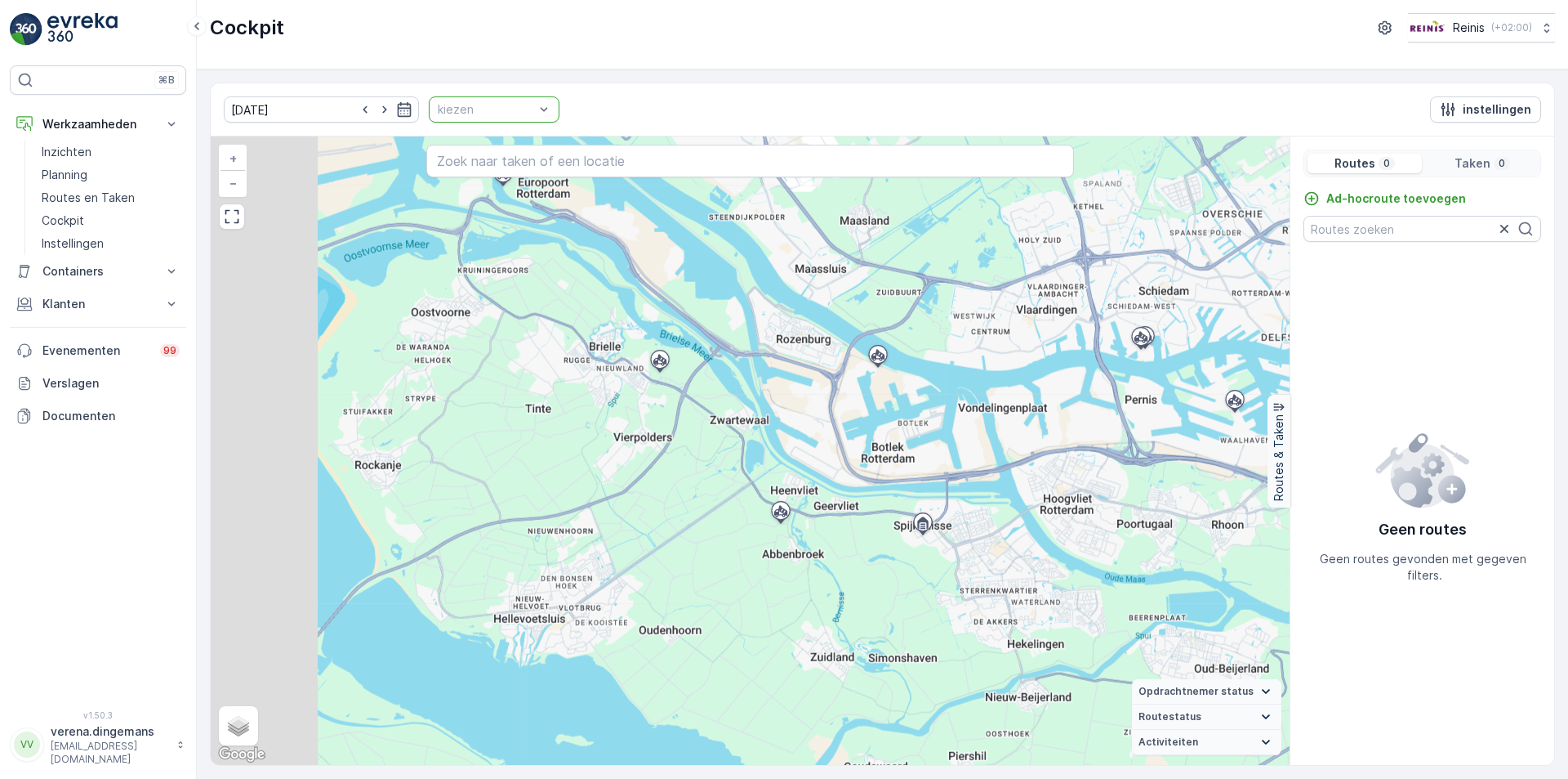
click at [496, 112] on div at bounding box center [486, 109] width 100 height 13
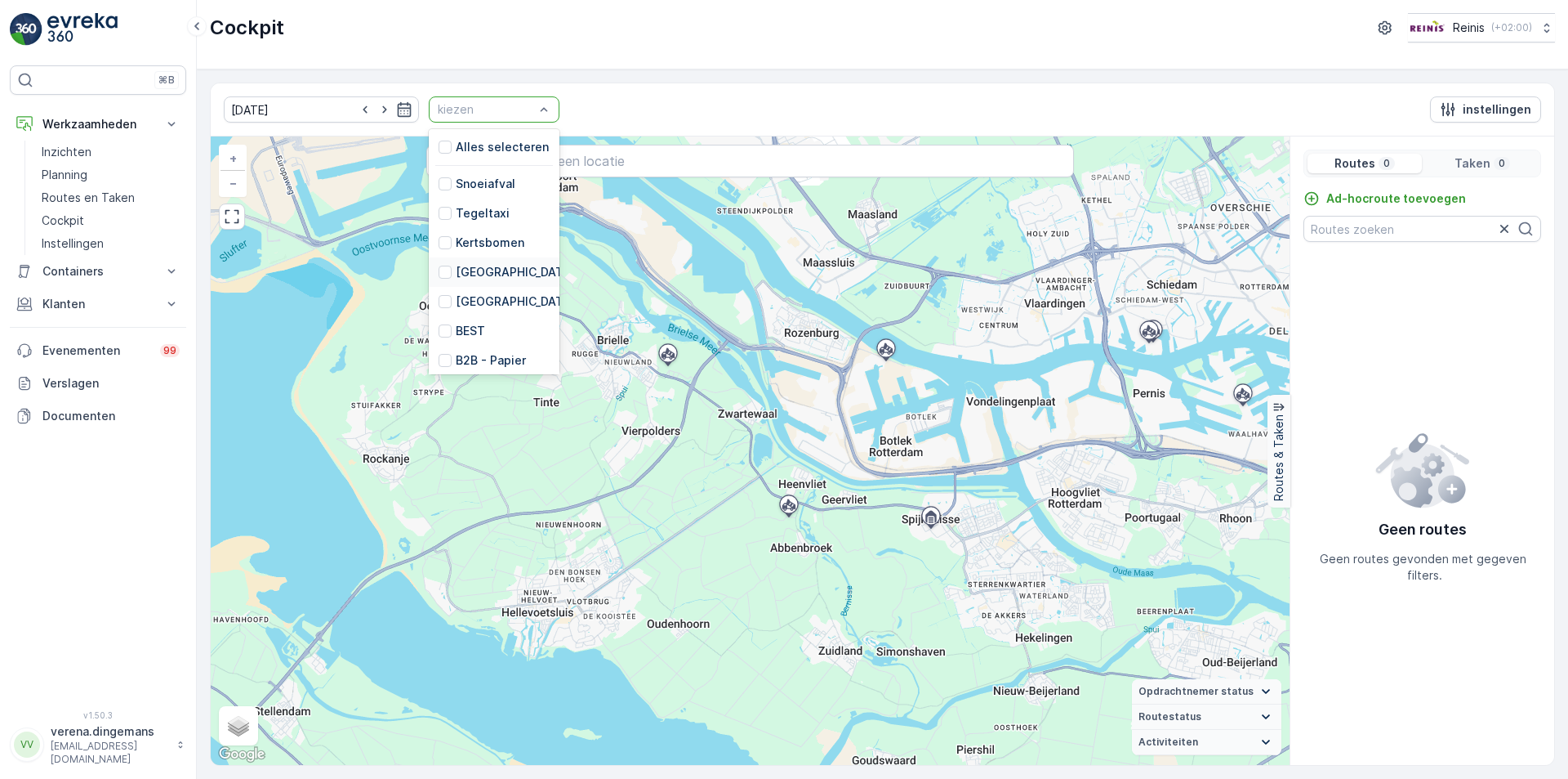
click at [429, 281] on div "[GEOGRAPHIC_DATA]" at bounding box center [494, 272] width 130 height 30
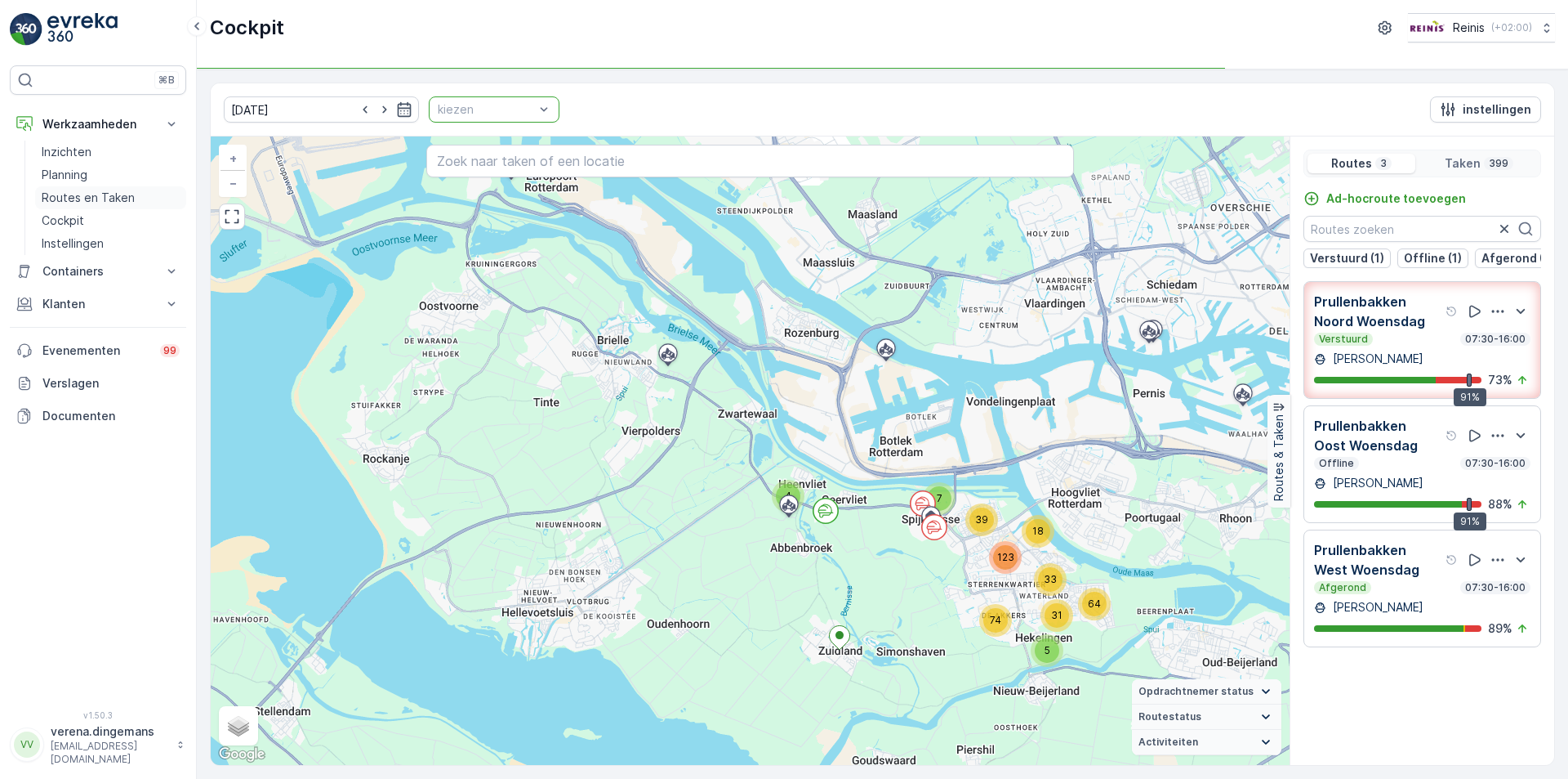
click at [69, 186] on link "Routes en Taken" at bounding box center [111, 197] width 151 height 22
